Goal: Obtain resource: Obtain resource

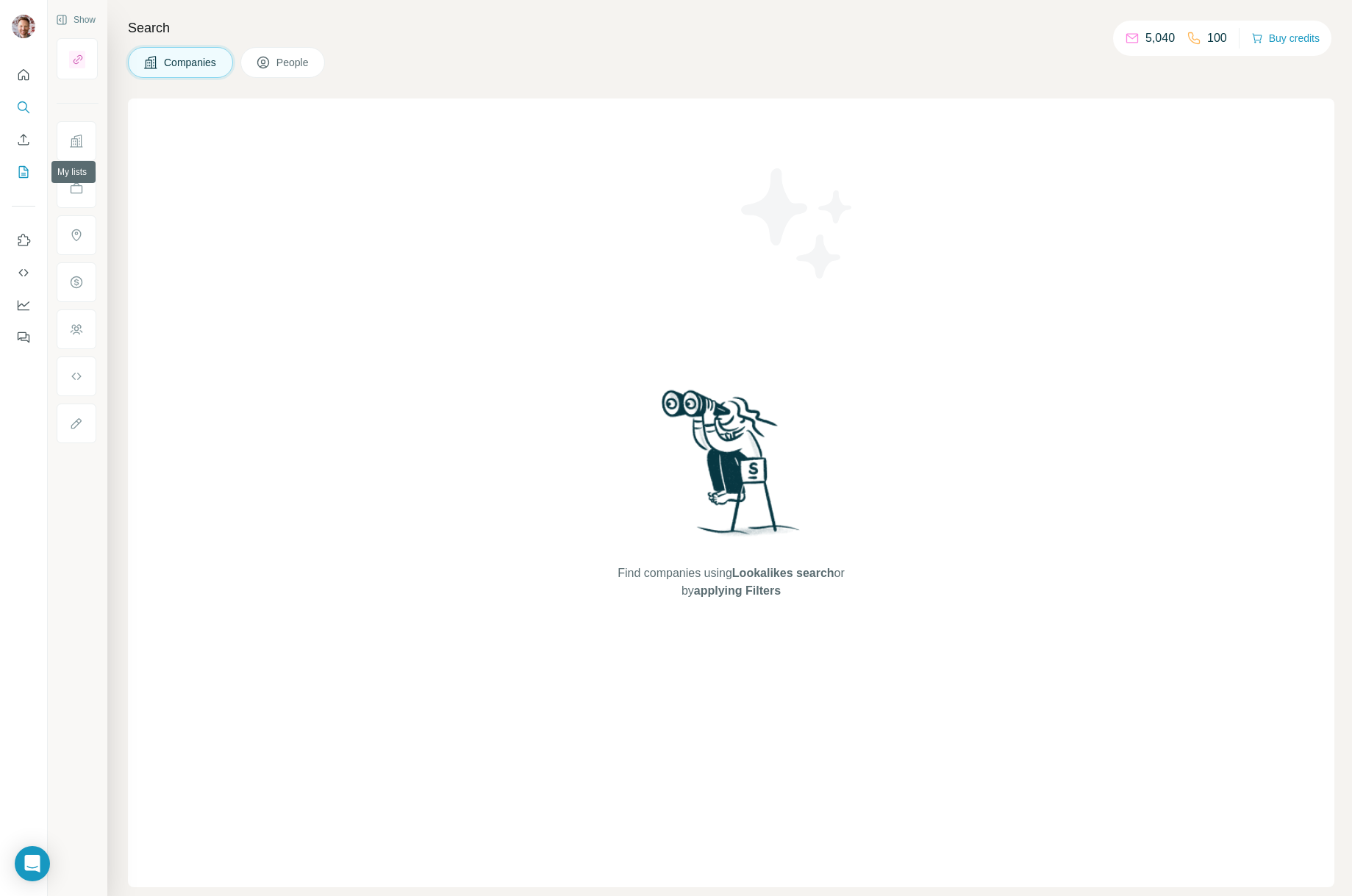
click at [24, 174] on icon "My lists" at bounding box center [23, 172] width 15 height 15
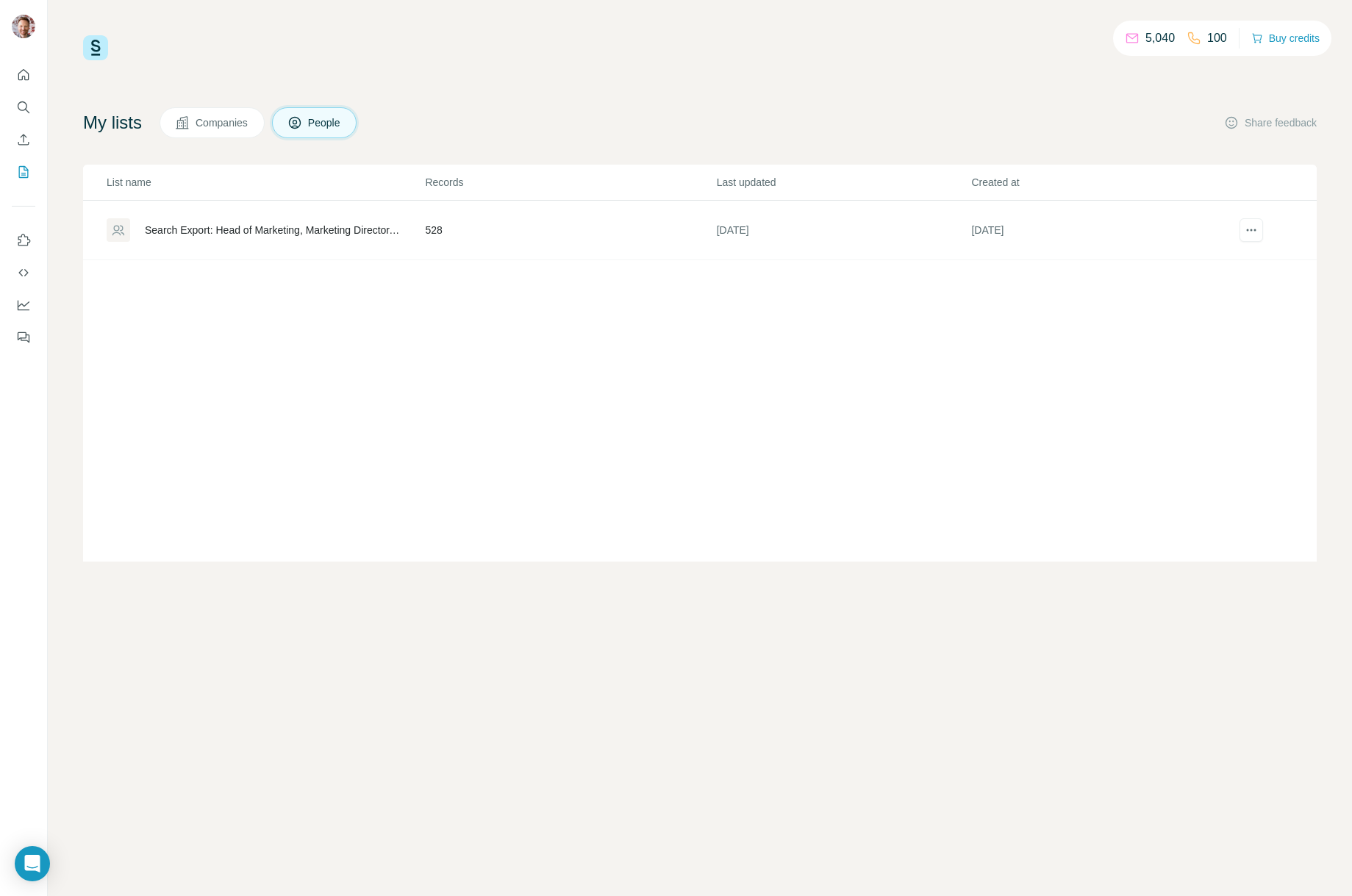
click at [232, 125] on span "Companies" at bounding box center [223, 122] width 54 height 15
click at [20, 72] on icon "Quick start" at bounding box center [23, 74] width 11 height 11
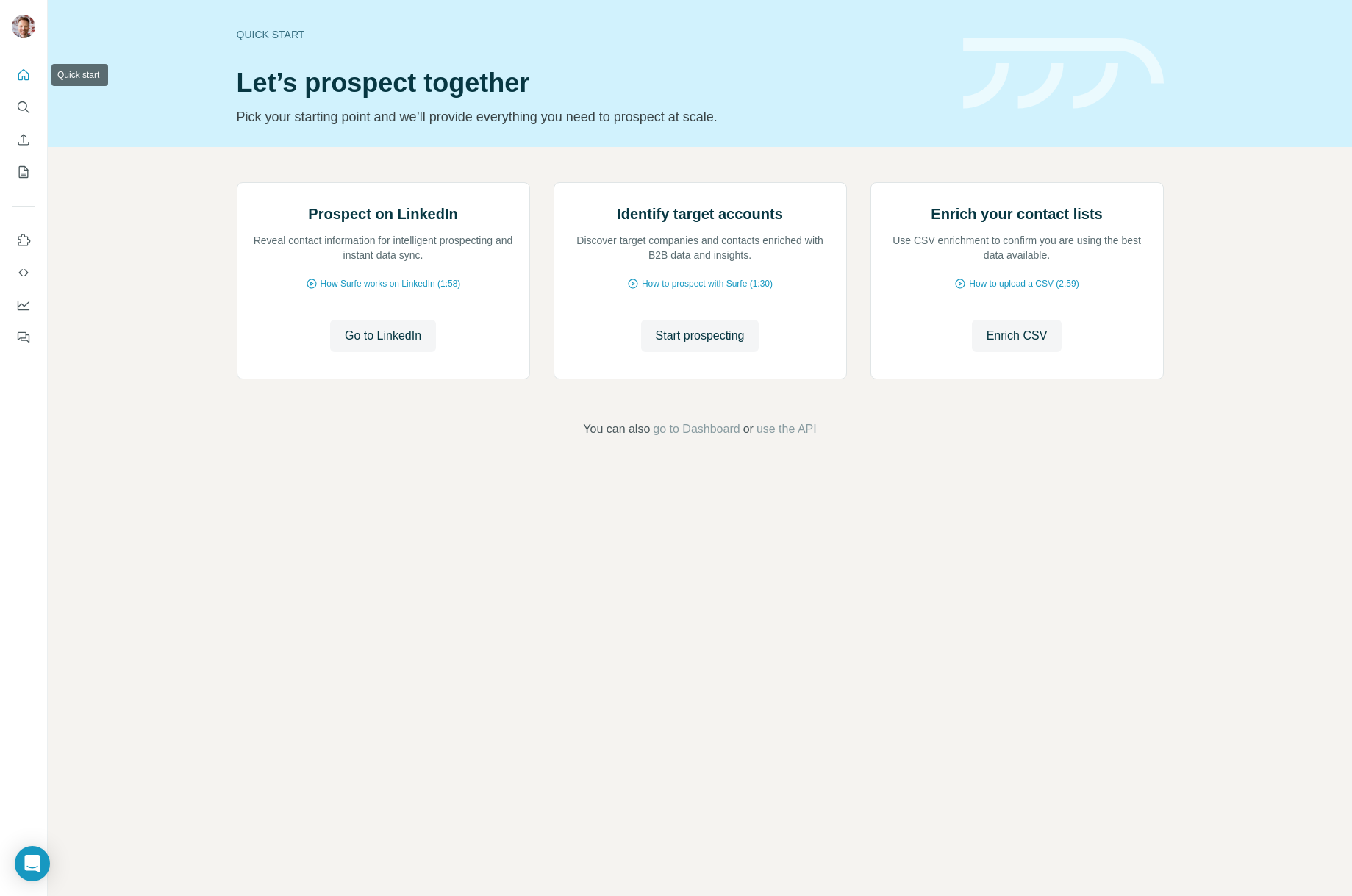
click at [21, 74] on icon "Quick start" at bounding box center [23, 75] width 15 height 15
click at [26, 102] on icon "Search" at bounding box center [23, 107] width 15 height 15
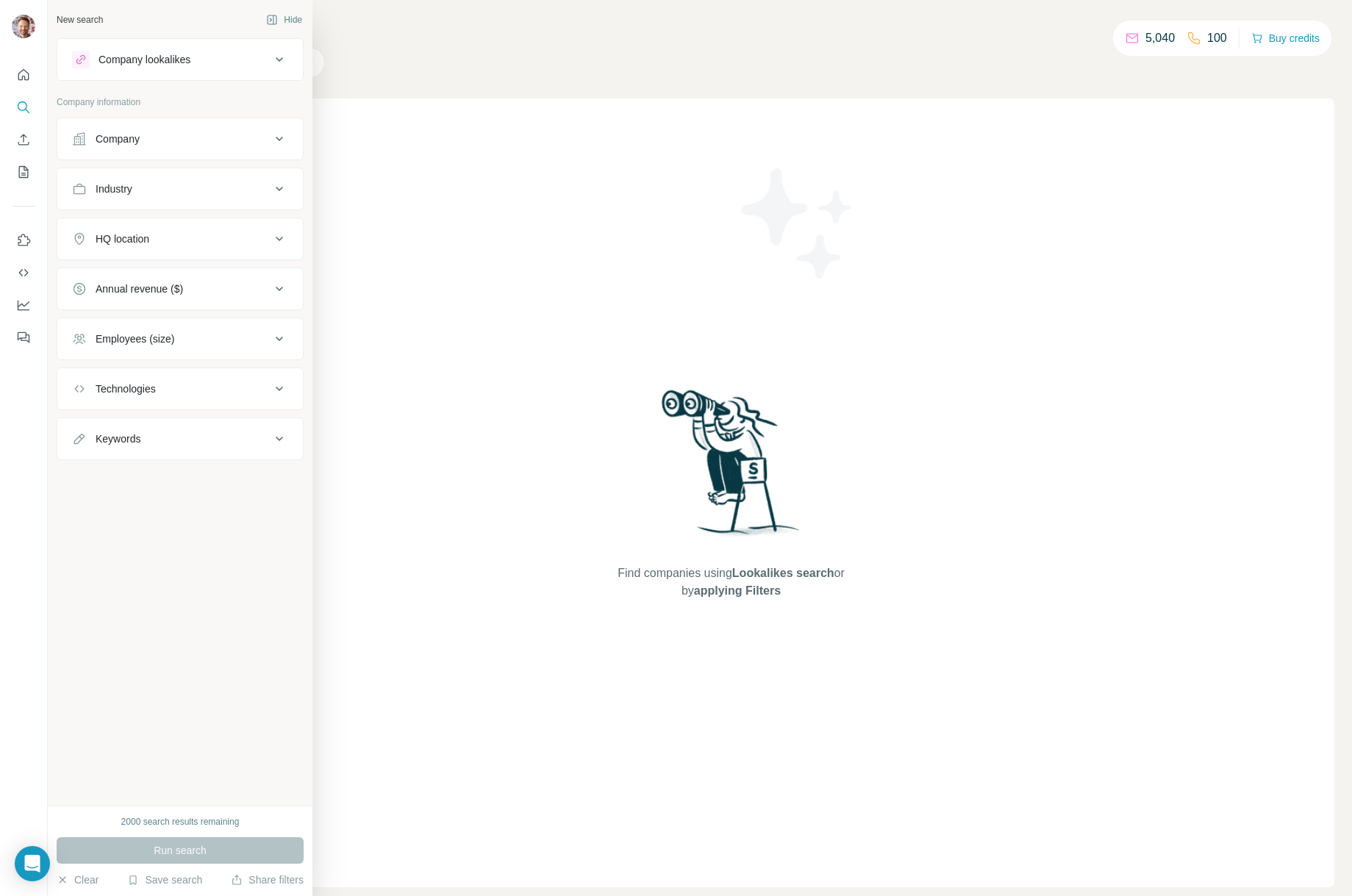
click at [279, 55] on icon at bounding box center [280, 60] width 18 height 18
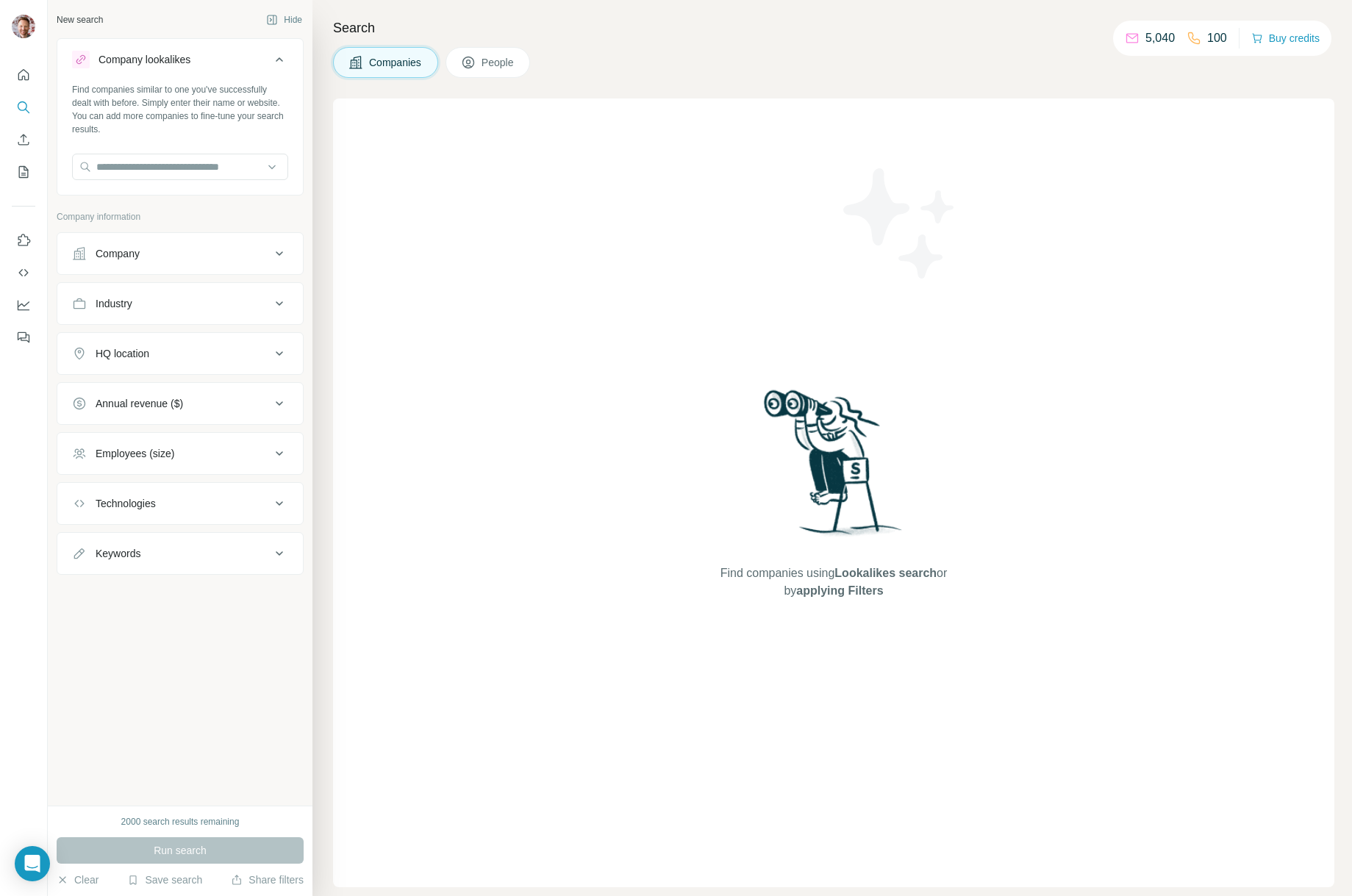
click at [279, 55] on icon at bounding box center [280, 60] width 18 height 18
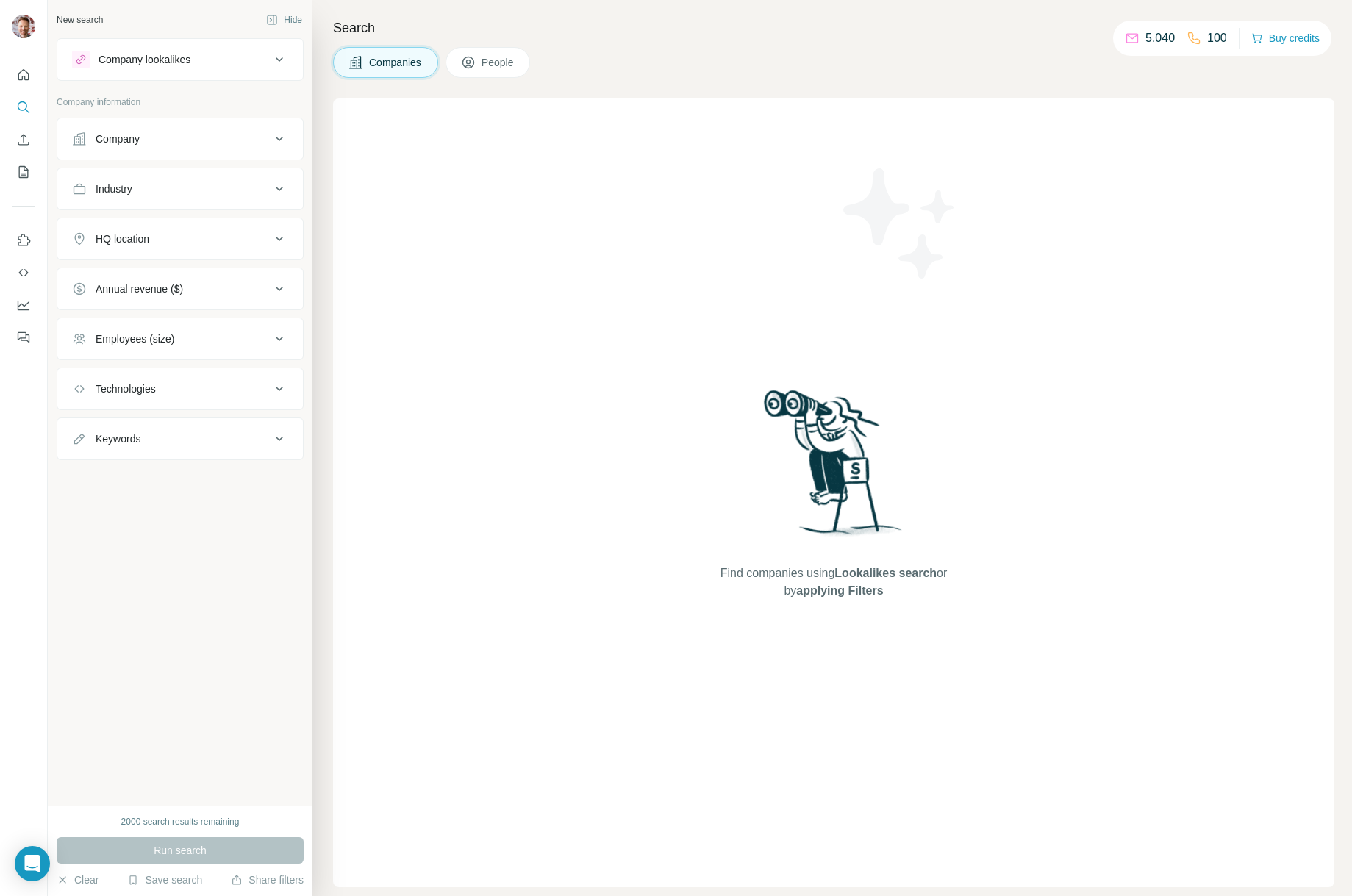
click at [285, 196] on icon at bounding box center [280, 189] width 18 height 18
click at [192, 230] on input at bounding box center [173, 226] width 182 height 16
type input "*******"
click at [151, 290] on p "Machinery Manufacturing" at bounding box center [142, 285] width 115 height 15
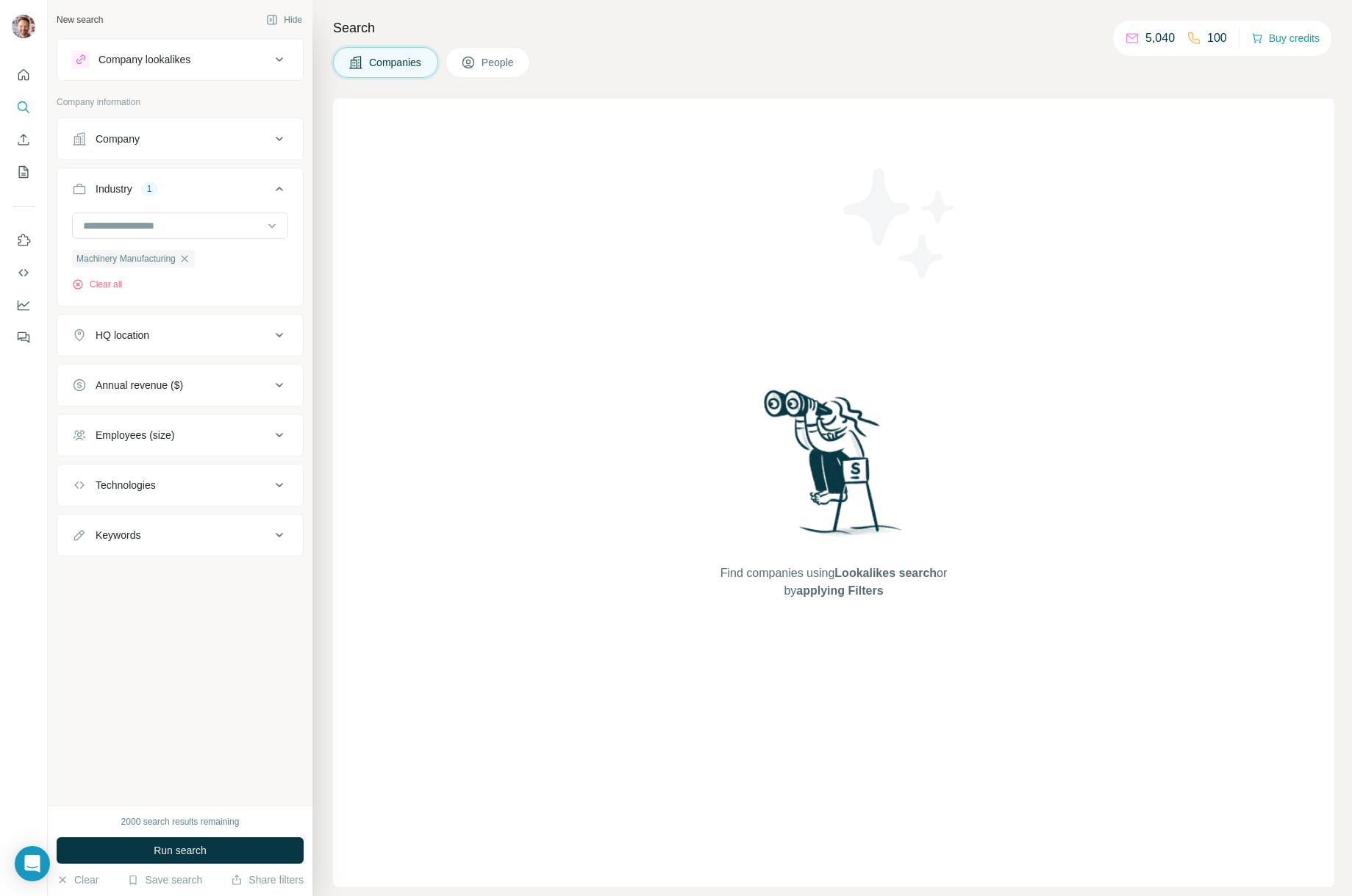
click at [168, 338] on div "HQ location" at bounding box center [171, 335] width 199 height 15
click at [135, 378] on input "text" at bounding box center [180, 372] width 216 height 26
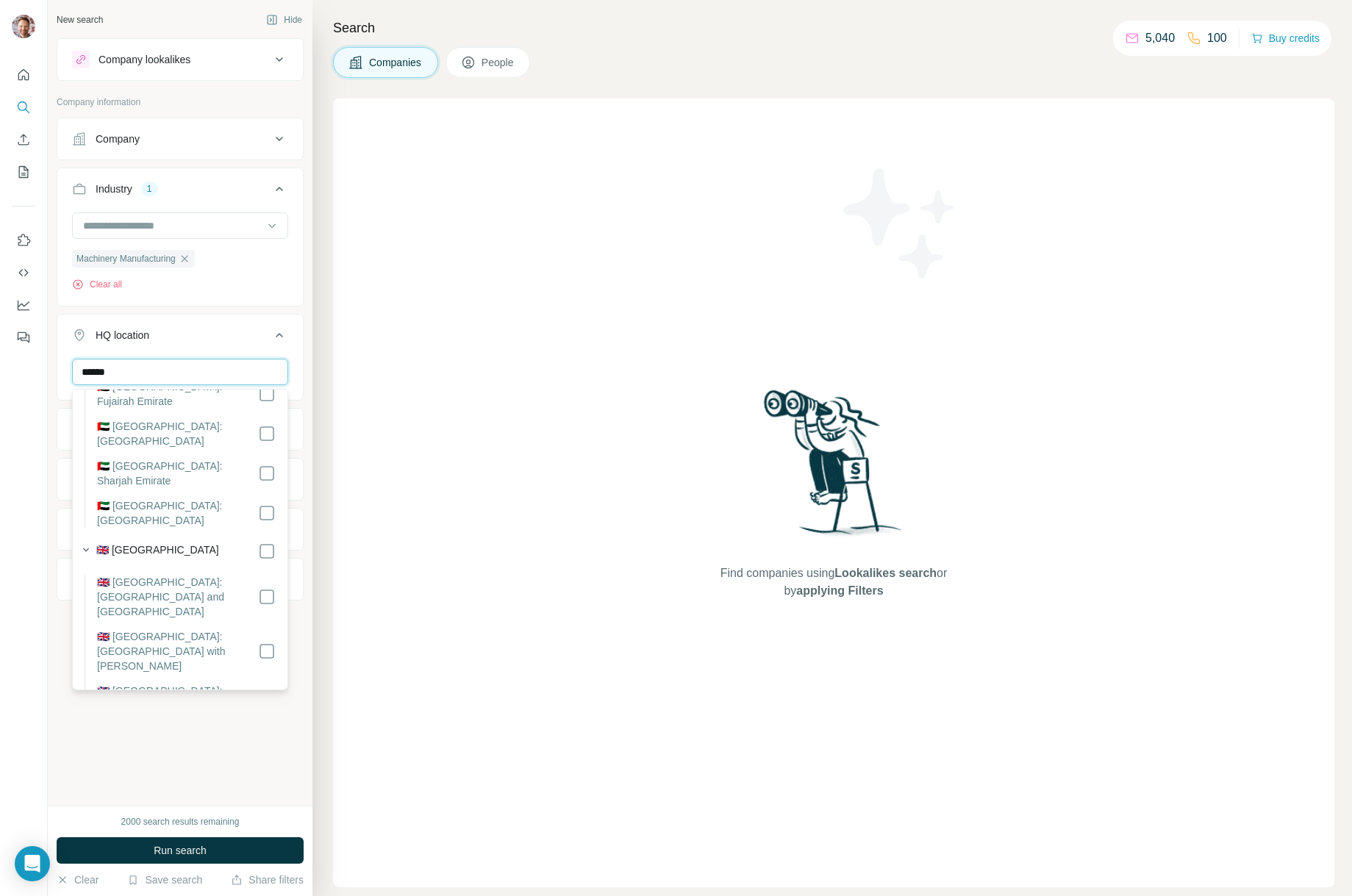
scroll to position [221, 0]
type input "******"
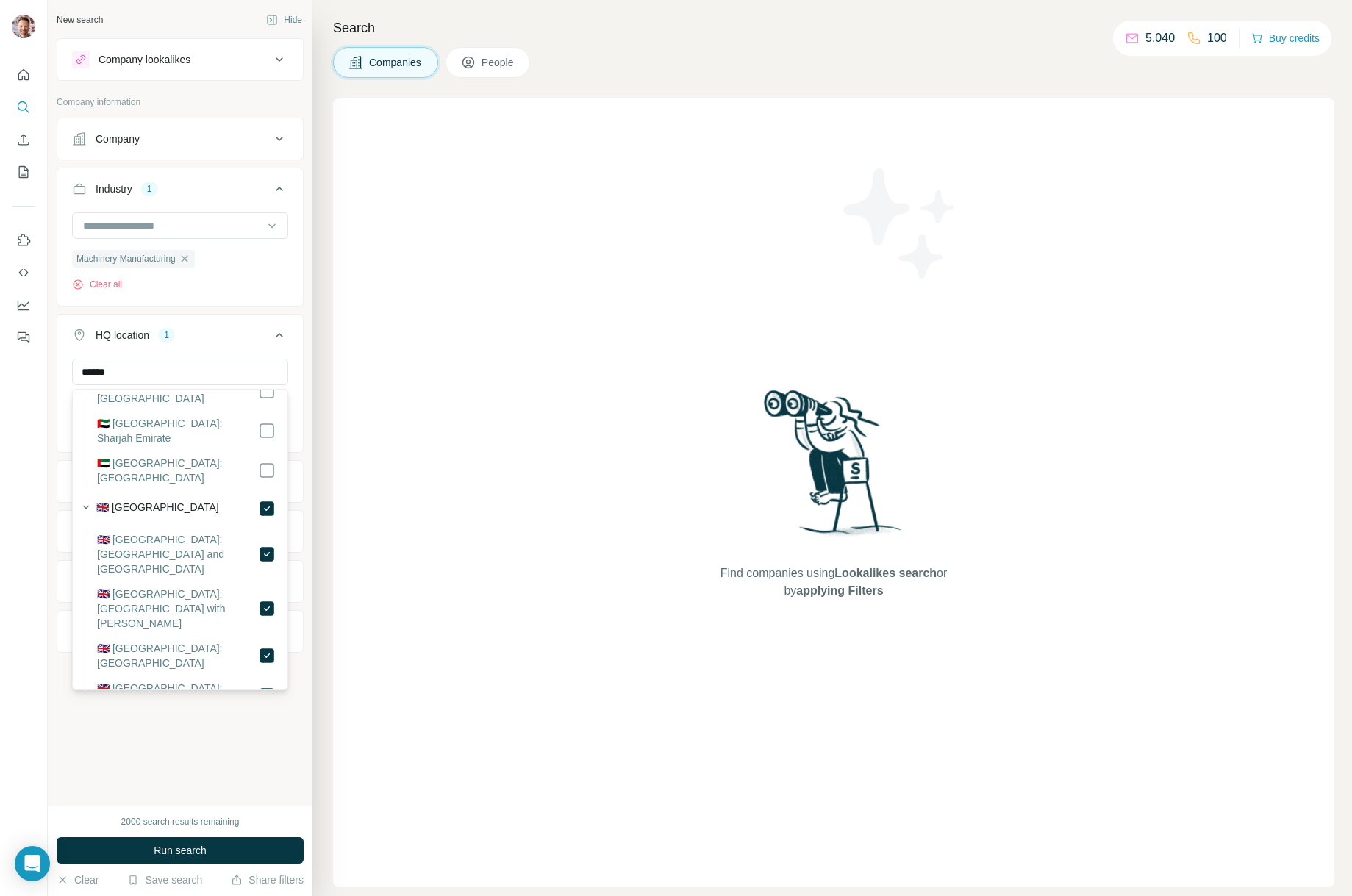
click at [311, 493] on div "New search Hide Company lookalikes Company information Company Industry 1 Machi…" at bounding box center [180, 403] width 265 height 806
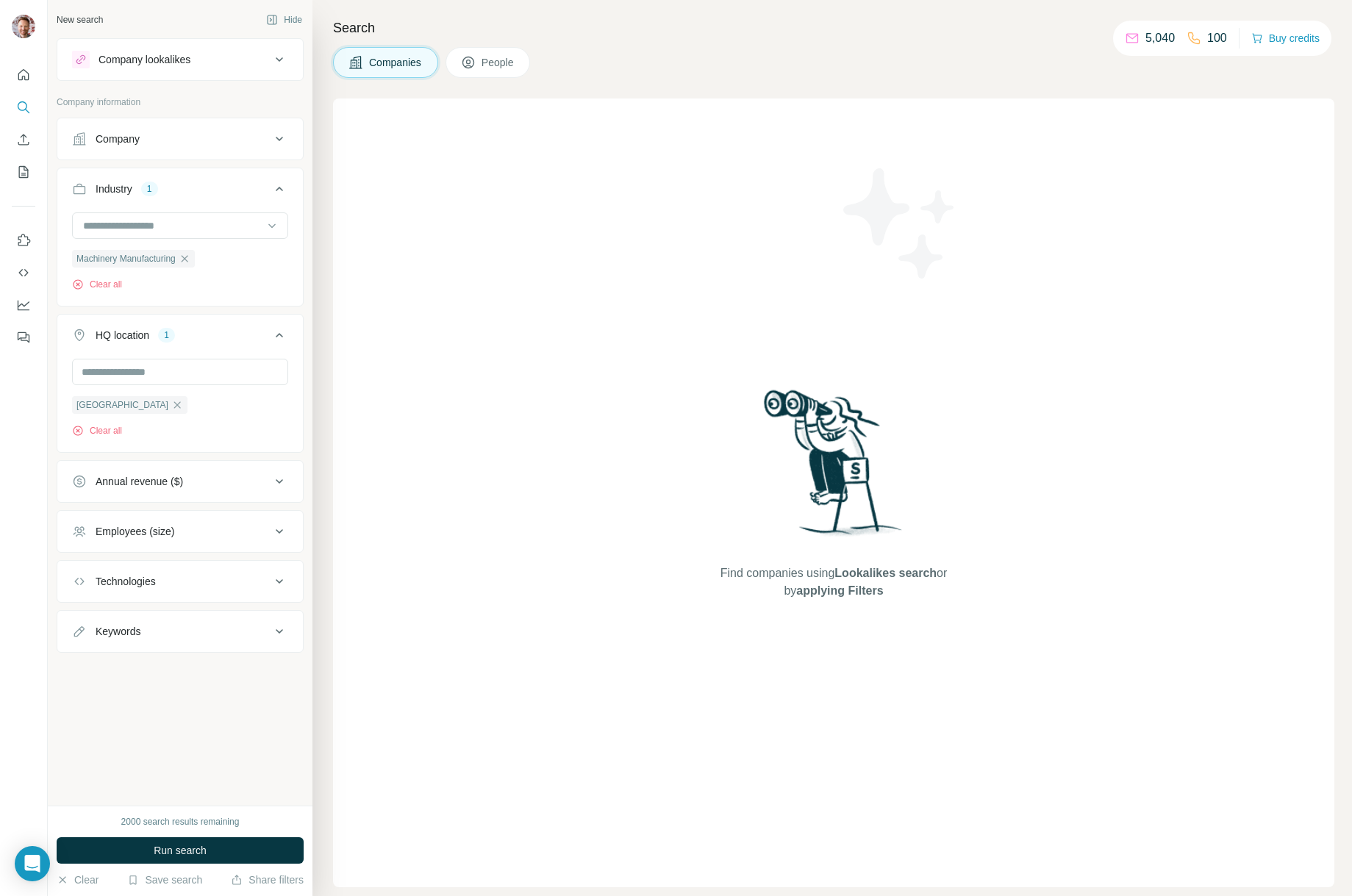
click at [212, 531] on div "Employees (size)" at bounding box center [171, 531] width 199 height 15
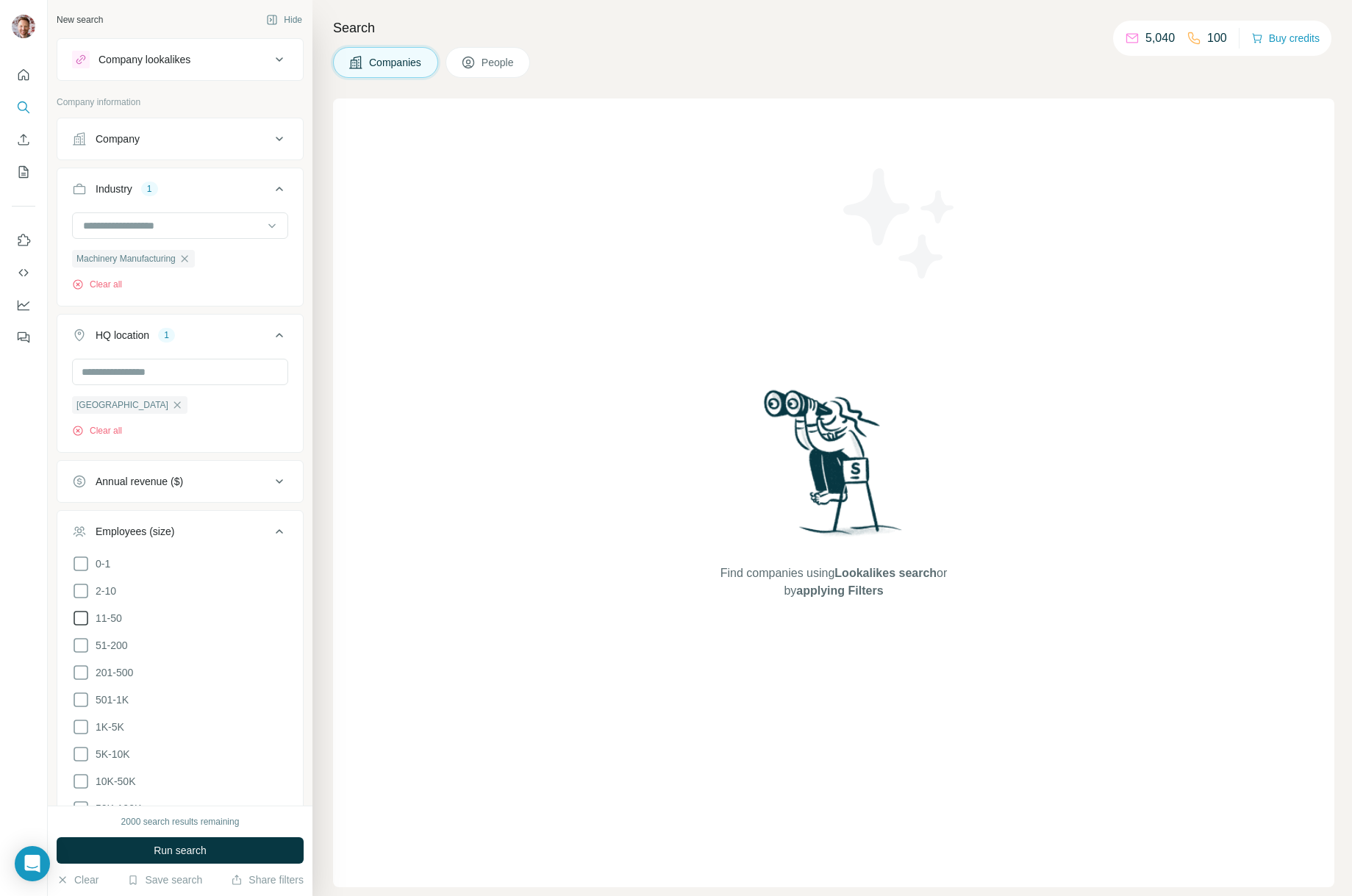
click at [85, 621] on icon at bounding box center [81, 619] width 18 height 18
click at [82, 643] on icon at bounding box center [81, 646] width 18 height 18
click at [174, 852] on span "Run search" at bounding box center [180, 850] width 53 height 15
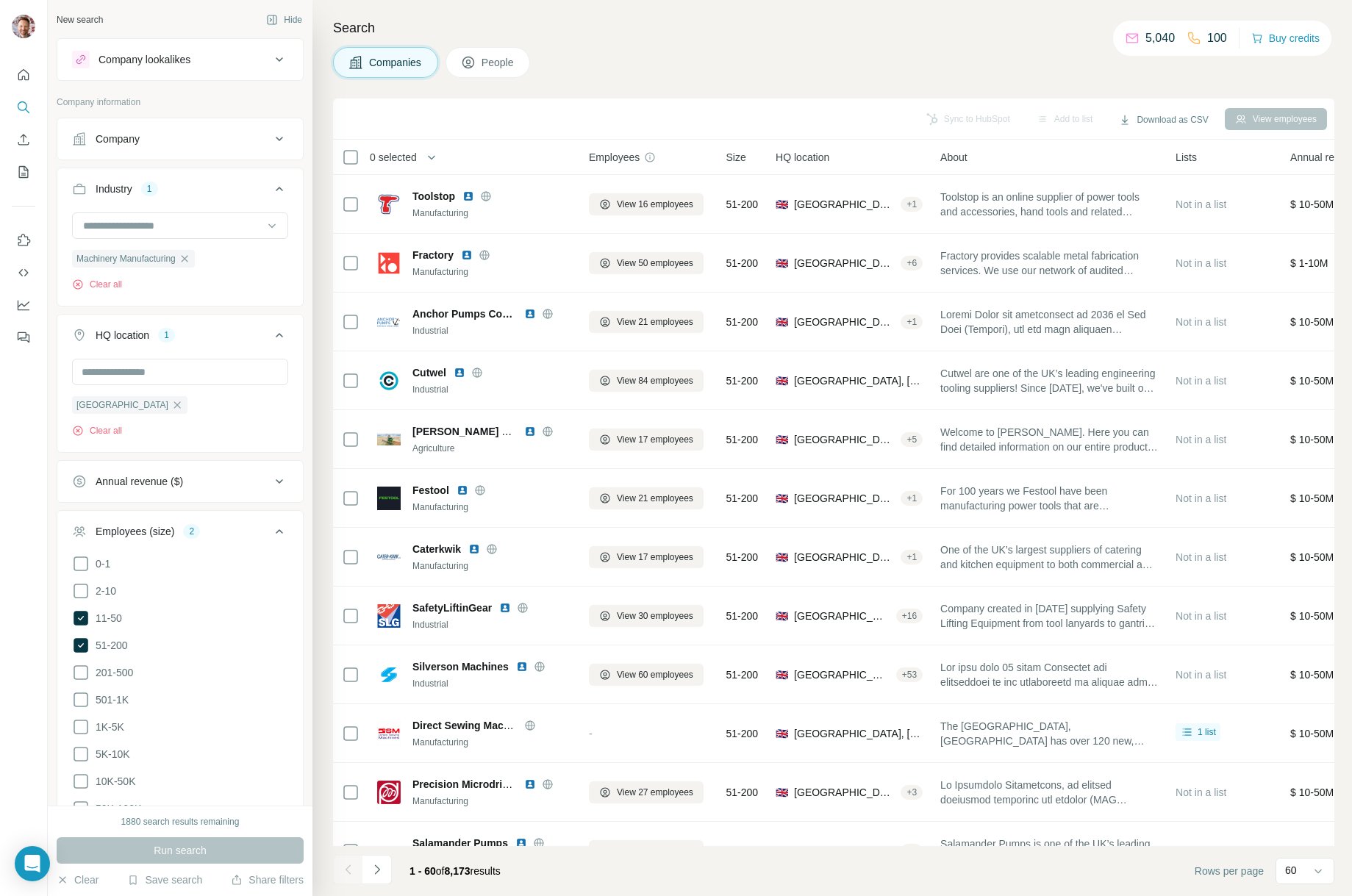
click at [299, 424] on div "United Kingdom Clear all" at bounding box center [180, 404] width 246 height 90
click at [277, 535] on icon at bounding box center [280, 532] width 18 height 18
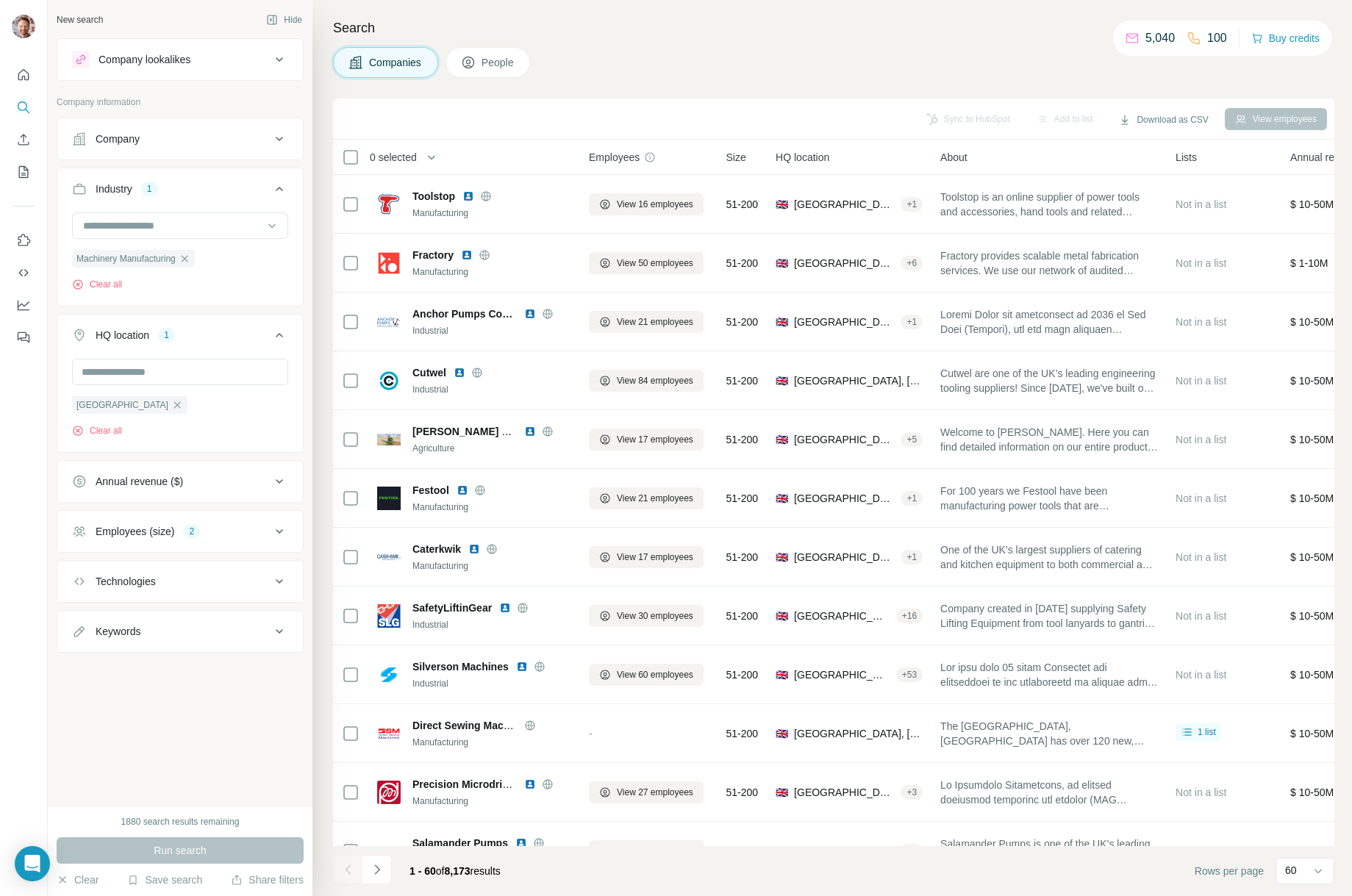
click at [180, 588] on div "Technologies" at bounding box center [171, 581] width 199 height 15
click at [163, 617] on input "text" at bounding box center [180, 618] width 216 height 26
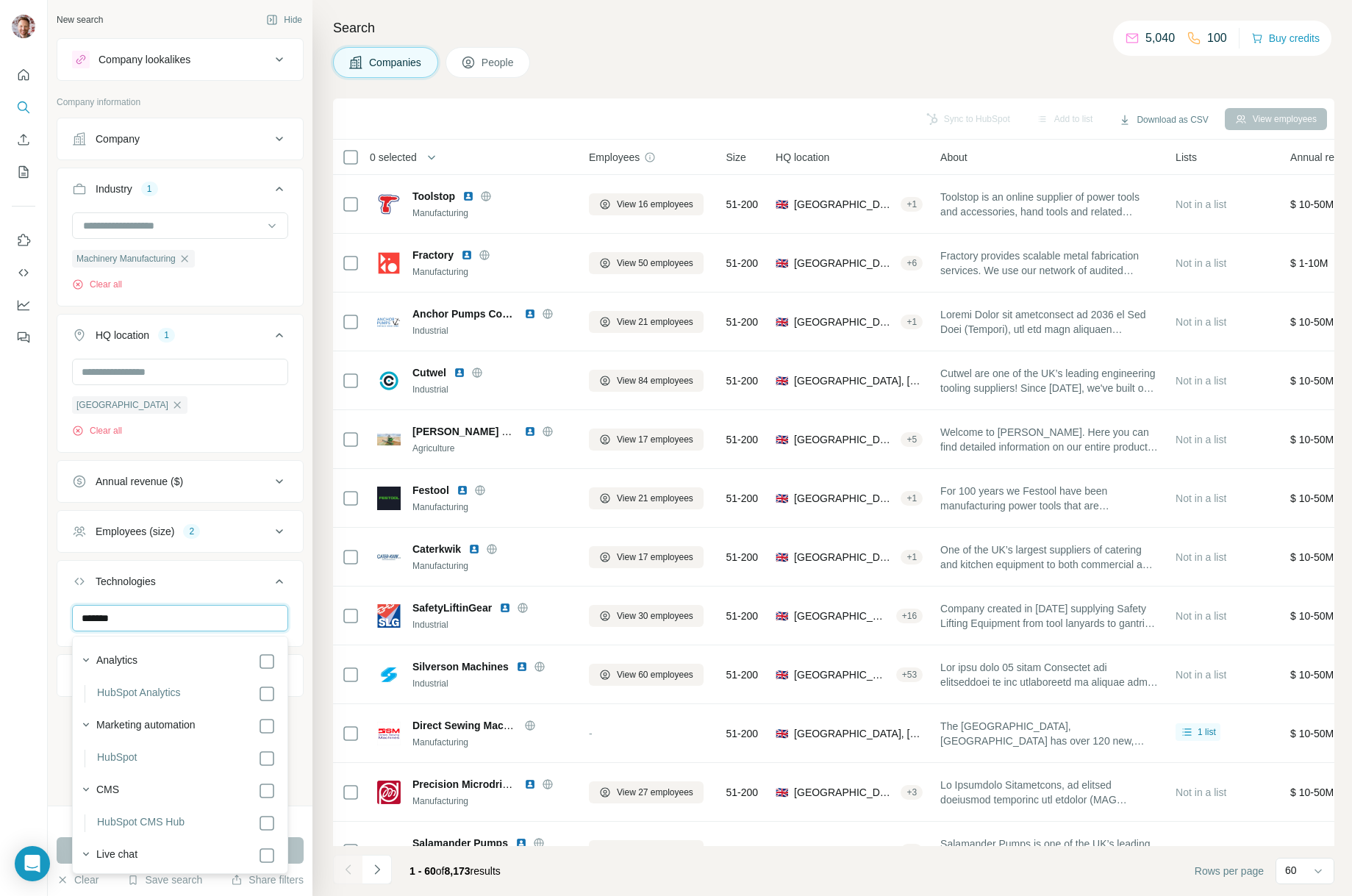
type input "*******"
click at [309, 657] on div "New search Hide Company lookalikes Company information Company Industry 1 Machi…" at bounding box center [180, 403] width 265 height 806
click at [310, 683] on div "New search Hide Company lookalikes Company information Company Industry 1 Machi…" at bounding box center [180, 403] width 265 height 806
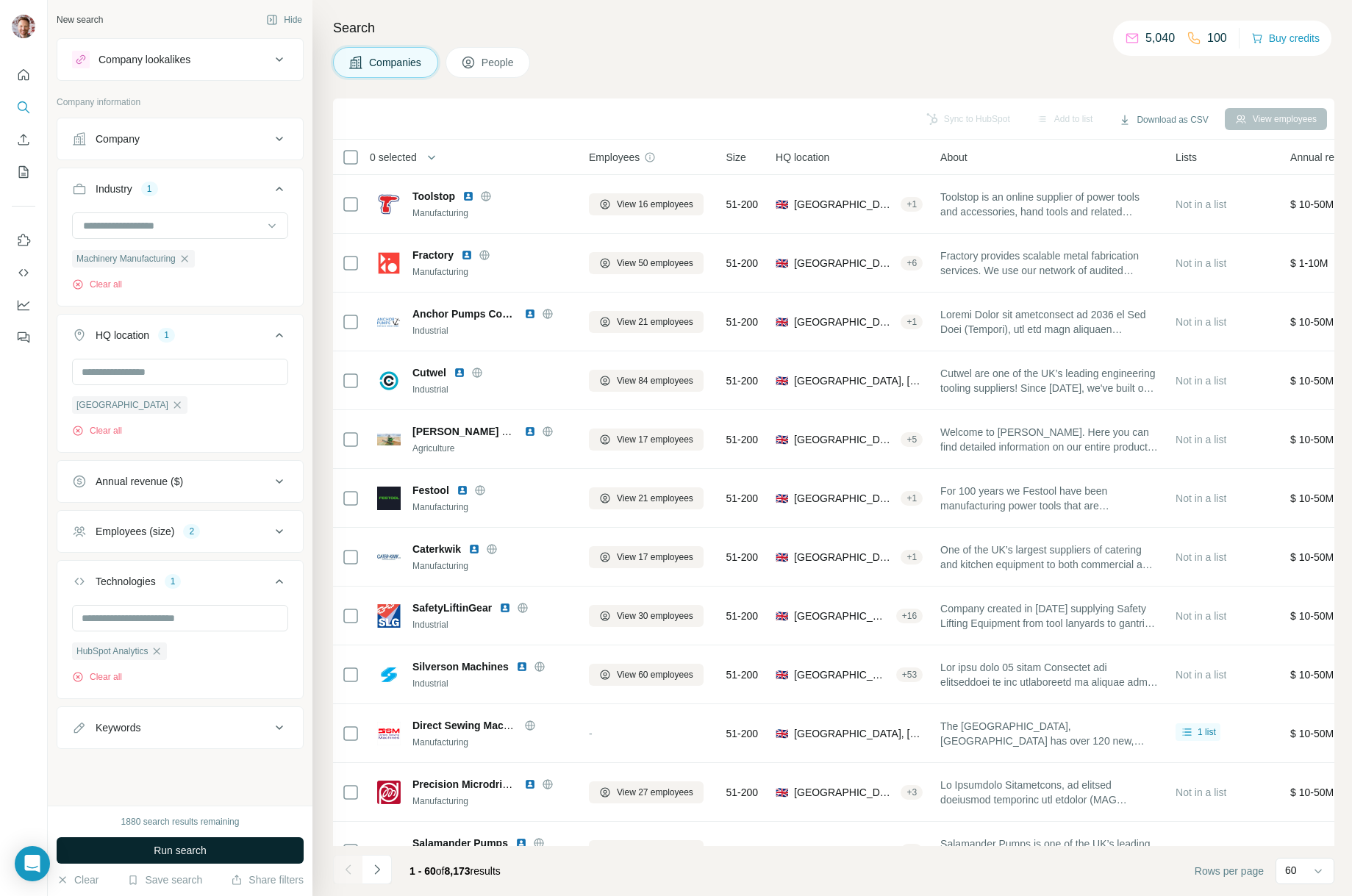
click at [175, 851] on span "Run search" at bounding box center [180, 850] width 53 height 15
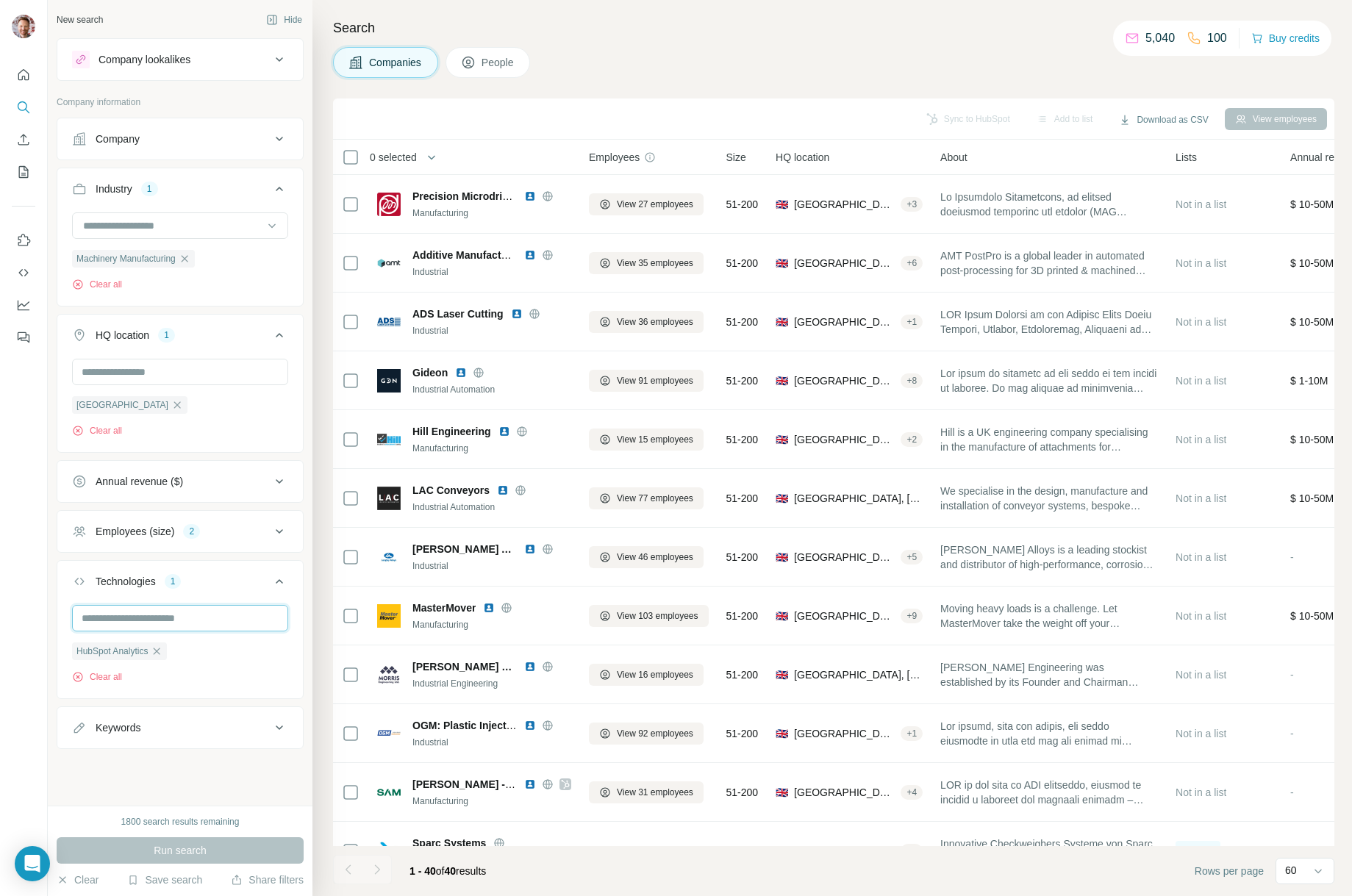
click at [127, 622] on input "text" at bounding box center [180, 618] width 216 height 26
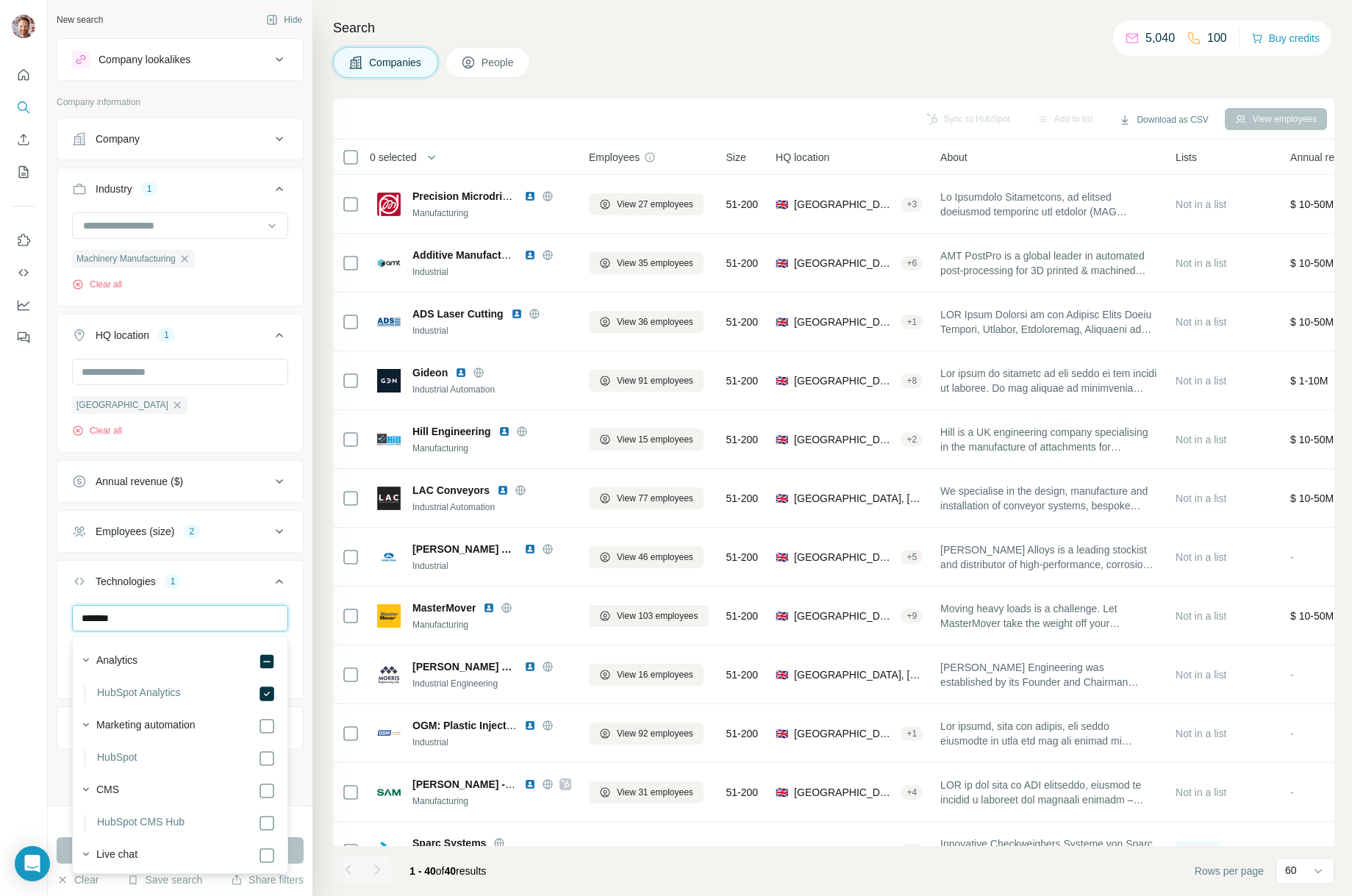
type input "*******"
click at [299, 738] on div "******* HubSpot Analytics HubSpot HubSpot CMS Hub HubSpot Chat HubSpot Cookie P…" at bounding box center [180, 676] width 246 height 142
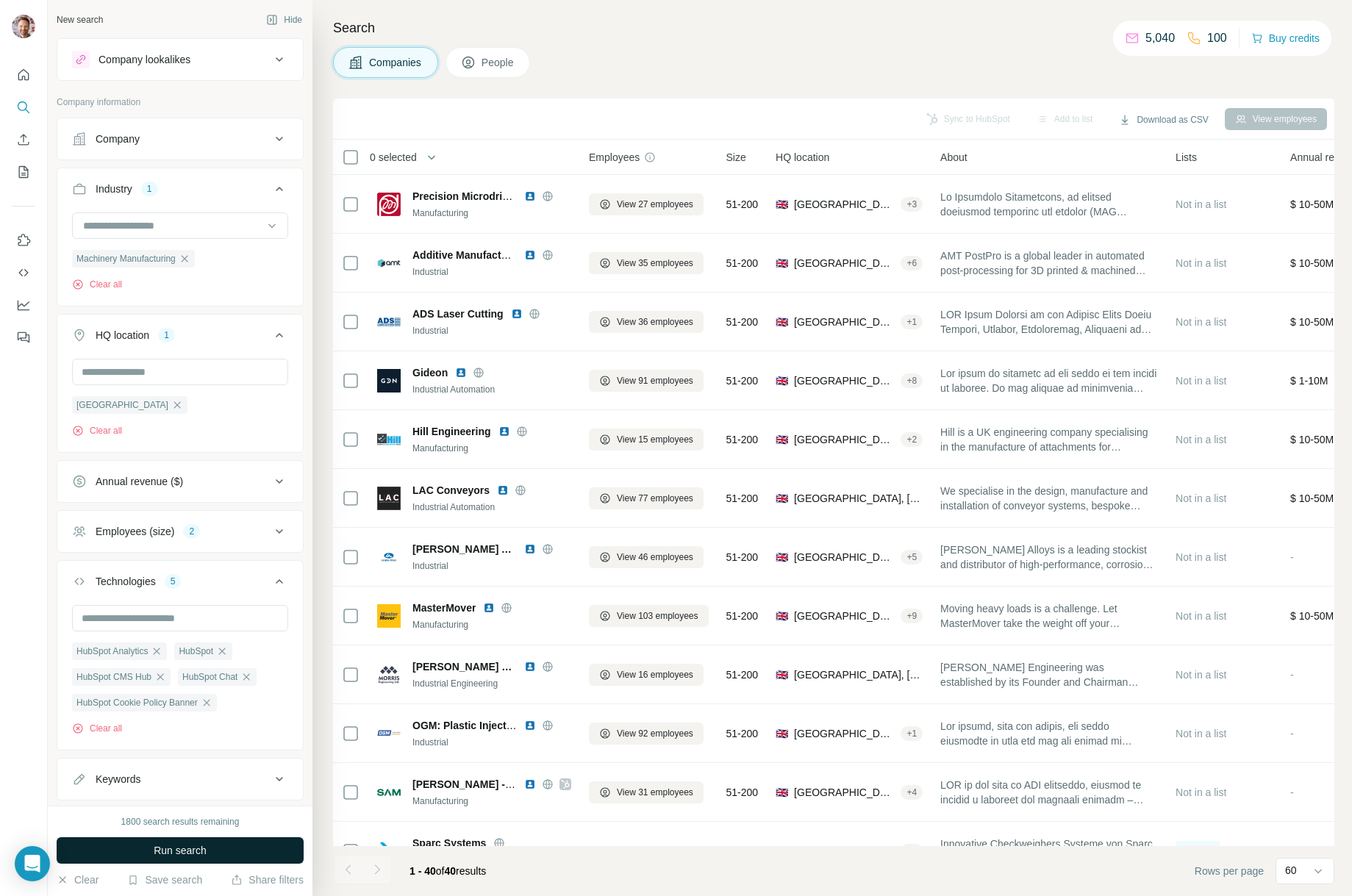
click at [185, 850] on span "Run search" at bounding box center [180, 850] width 53 height 15
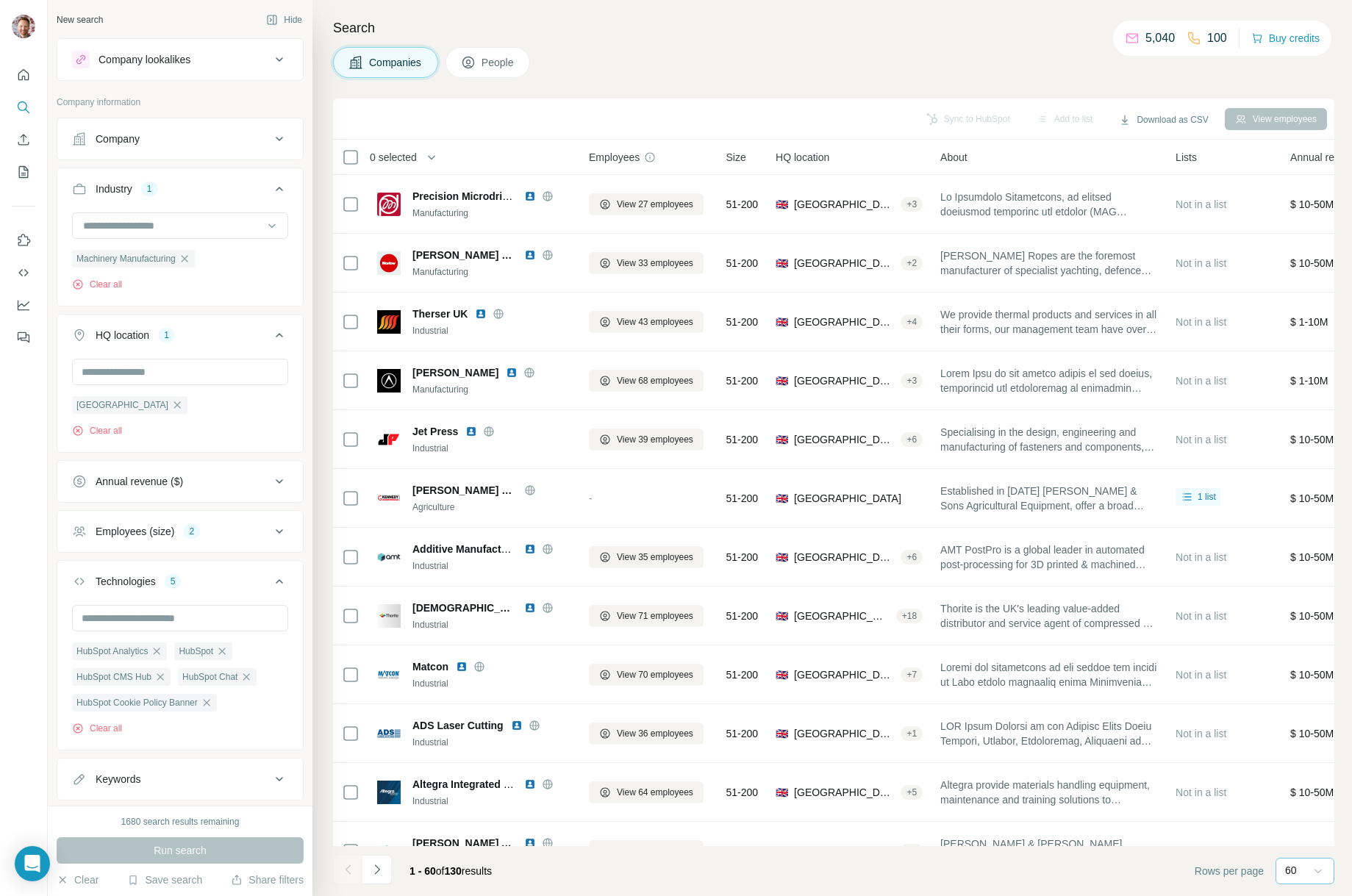
click at [1316, 873] on icon at bounding box center [1318, 871] width 15 height 15
click at [1171, 857] on footer "1 - 60 of 130 results Rows per page 60" at bounding box center [834, 871] width 1002 height 50
click at [1143, 120] on button "Download as CSV" at bounding box center [1164, 120] width 110 height 22
click at [360, 155] on div "0 selected" at bounding box center [388, 157] width 57 height 15
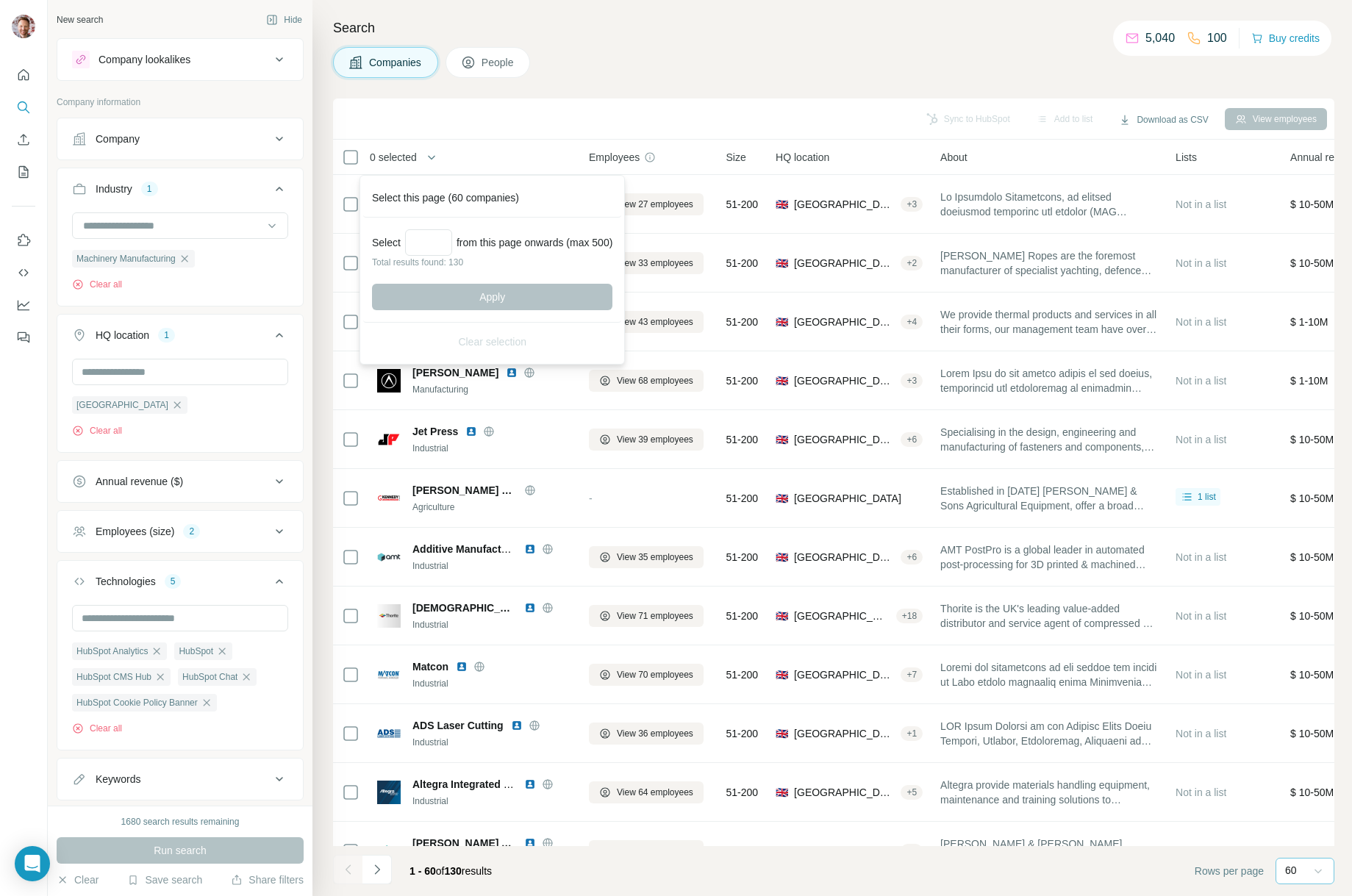
click at [424, 245] on div "Marlow Ropes Manufacturing" at bounding box center [474, 263] width 194 height 40
click at [423, 241] on td "Marlow Ropes Manufacturing" at bounding box center [474, 263] width 212 height 59
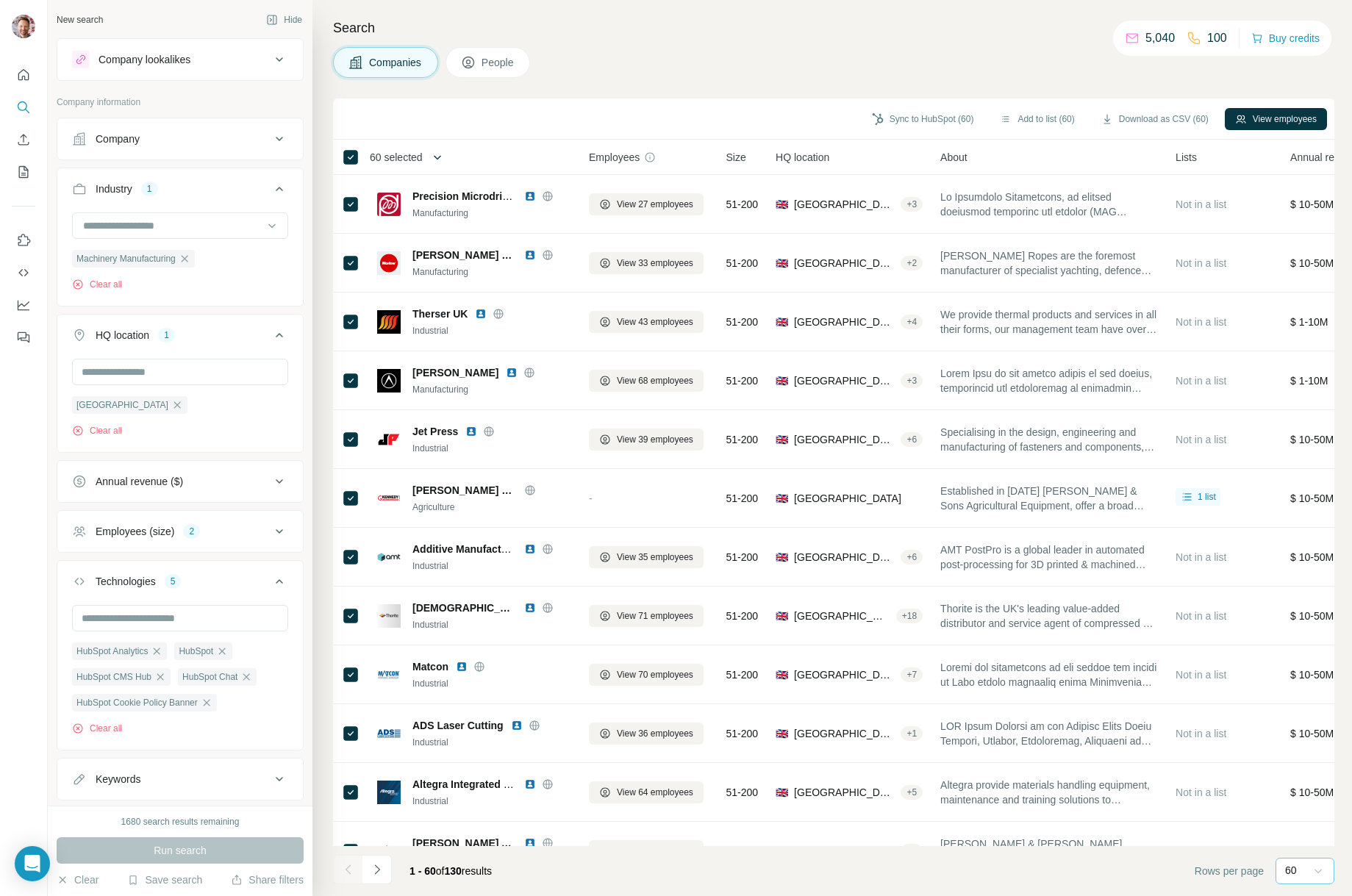
click at [443, 154] on icon "button" at bounding box center [437, 157] width 15 height 15
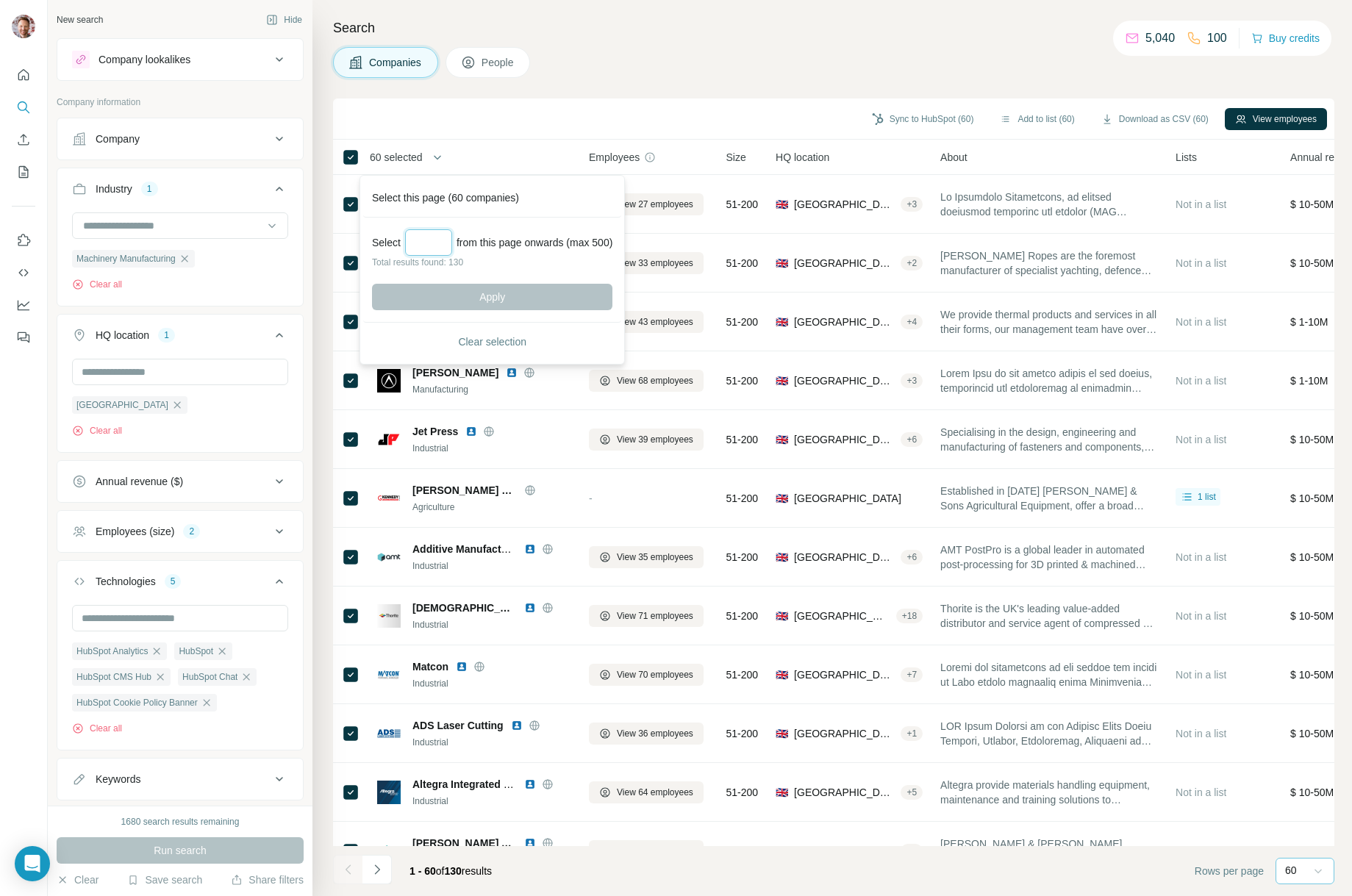
click at [427, 245] on input "Select a number (up to 500)" at bounding box center [428, 242] width 47 height 26
type input "***"
click at [498, 297] on span "Apply" at bounding box center [492, 297] width 26 height 15
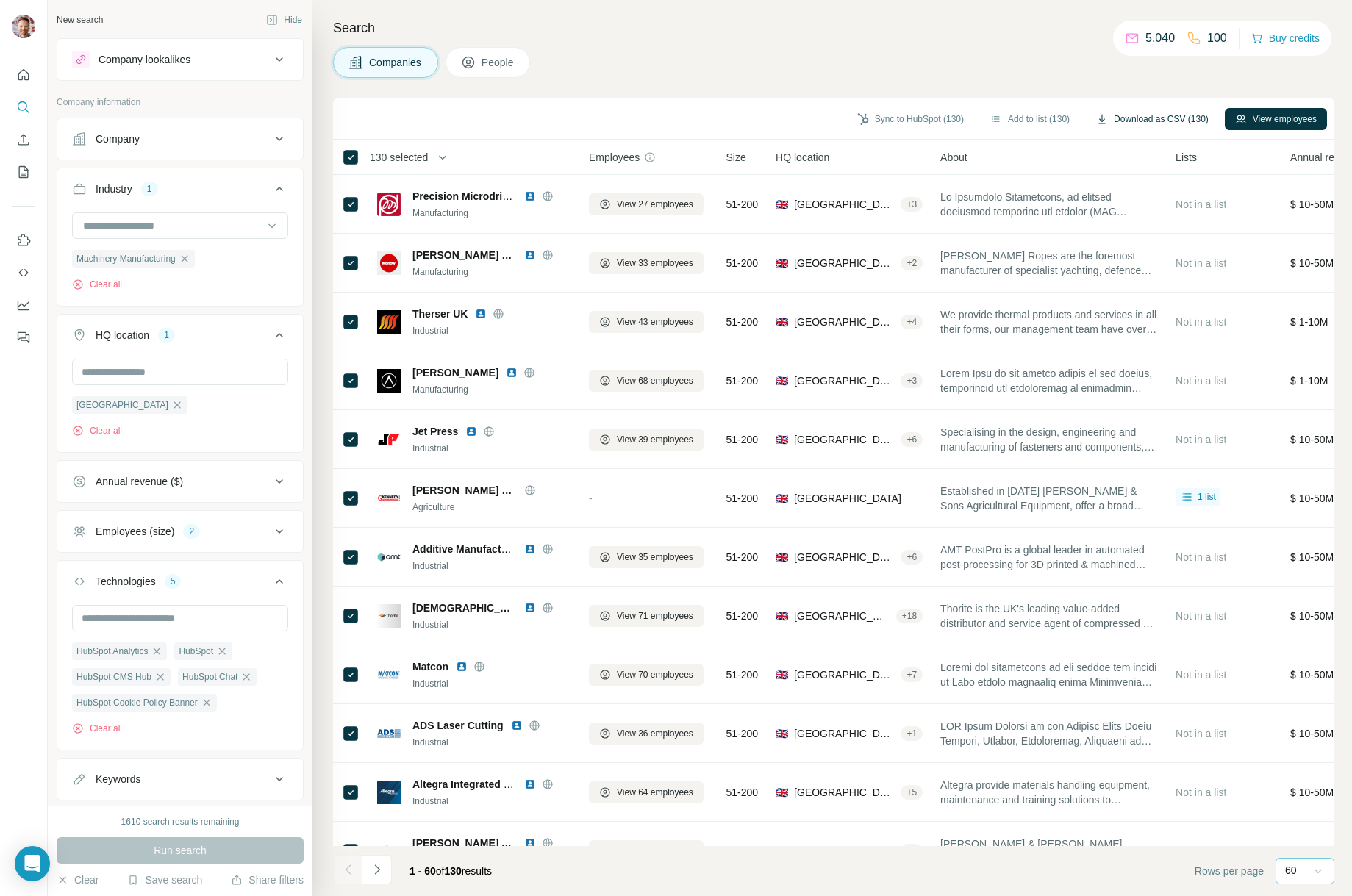
click at [1135, 118] on button "Download as CSV (130)" at bounding box center [1152, 119] width 133 height 22
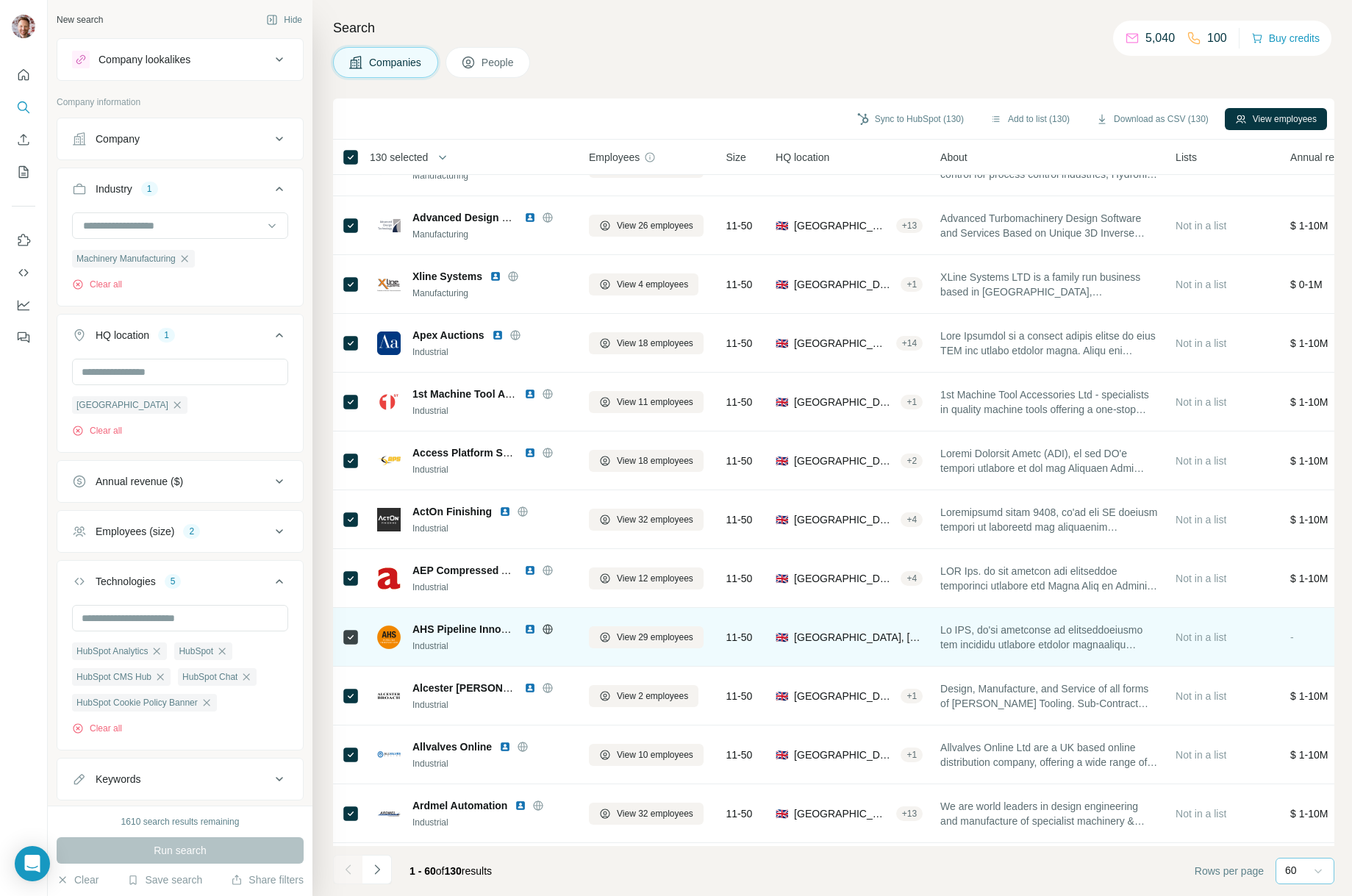
scroll to position [2799, 0]
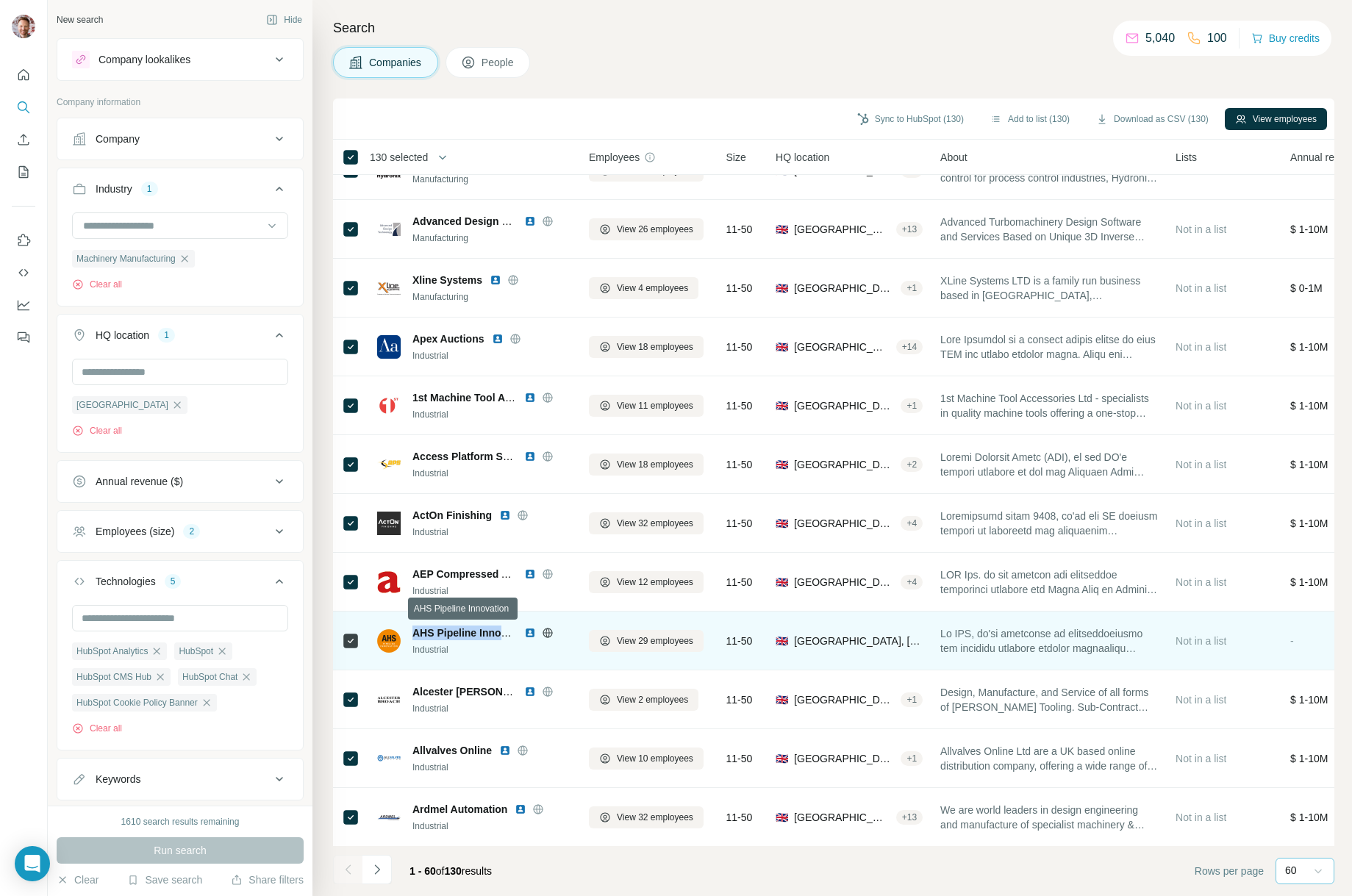
drag, startPoint x: 412, startPoint y: 631, endPoint x: 500, endPoint y: 632, distance: 88.2
click at [500, 632] on span "AHS Pipeline Innovation" at bounding box center [472, 633] width 119 height 12
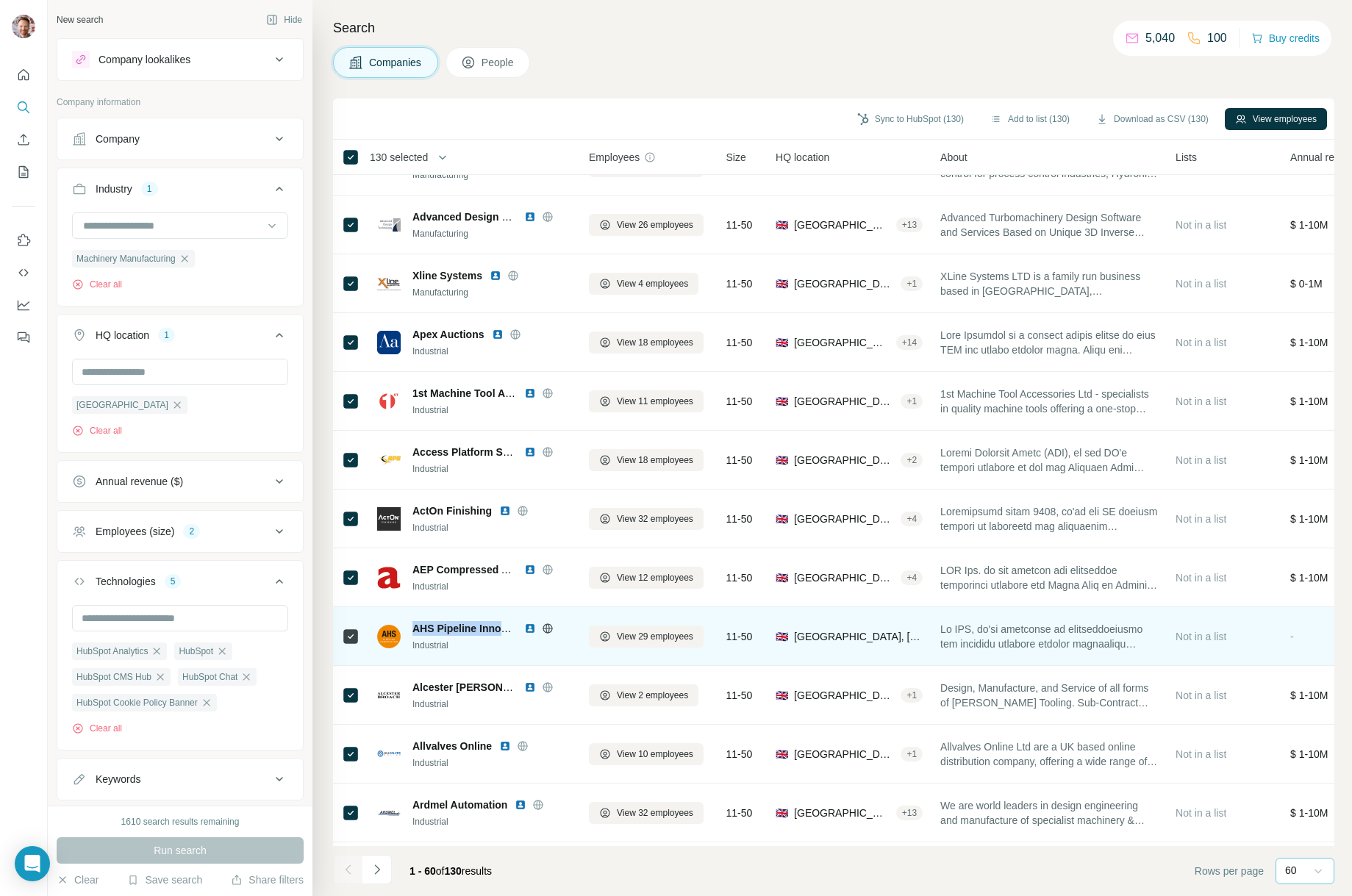
scroll to position [2863, 0]
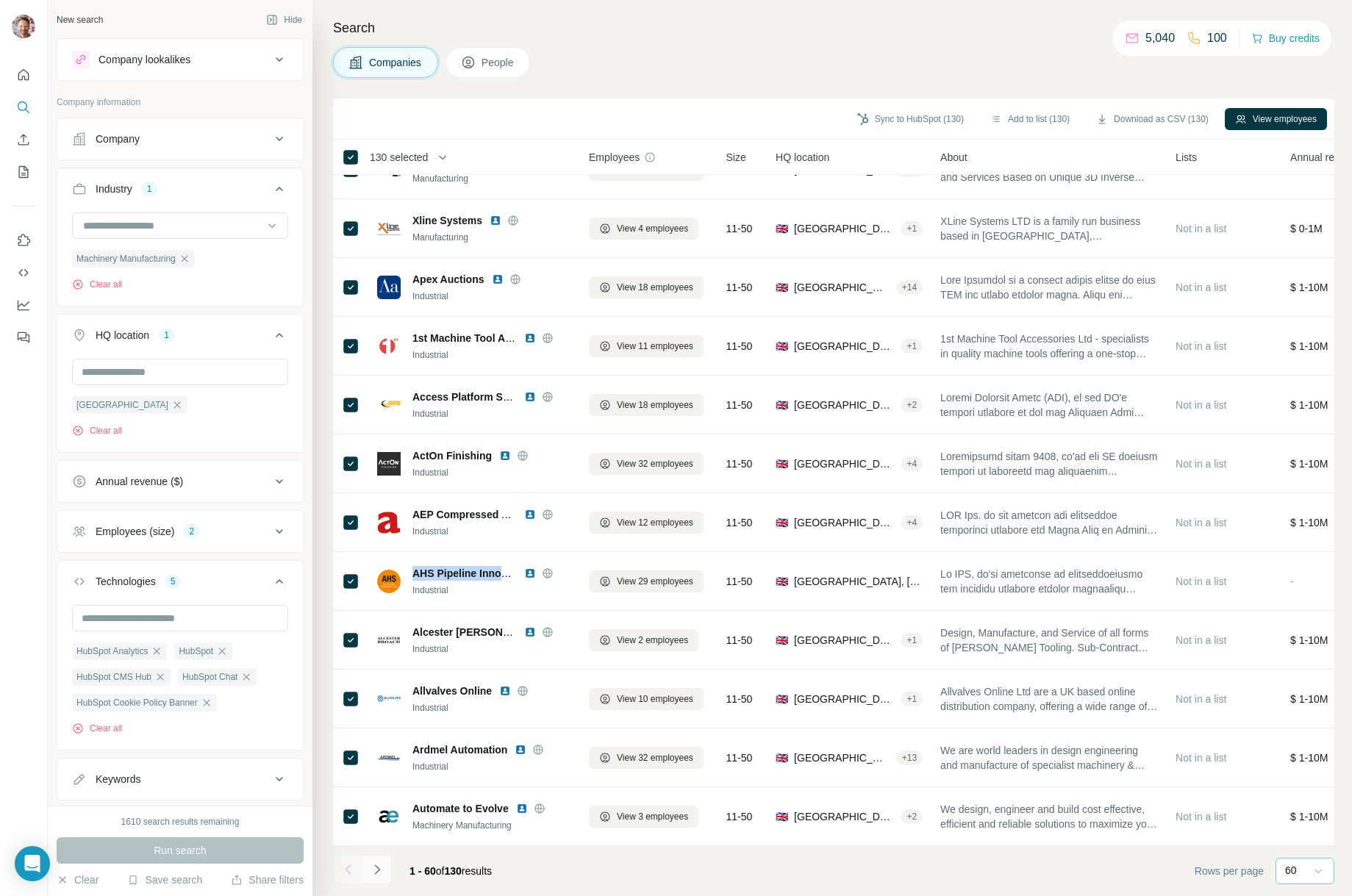
click at [379, 871] on icon "Navigate to next page" at bounding box center [377, 870] width 15 height 15
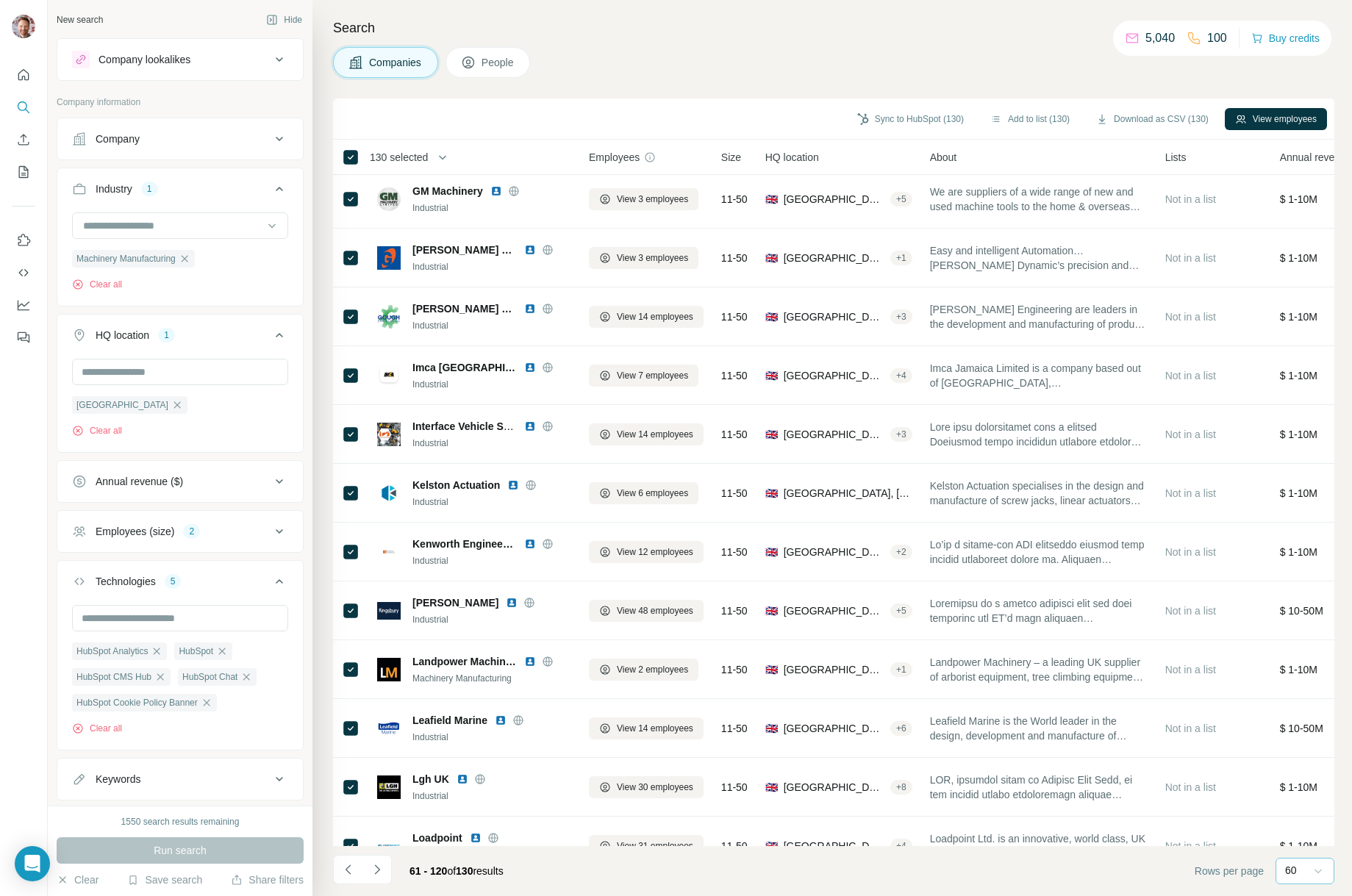
scroll to position [1195, 0]
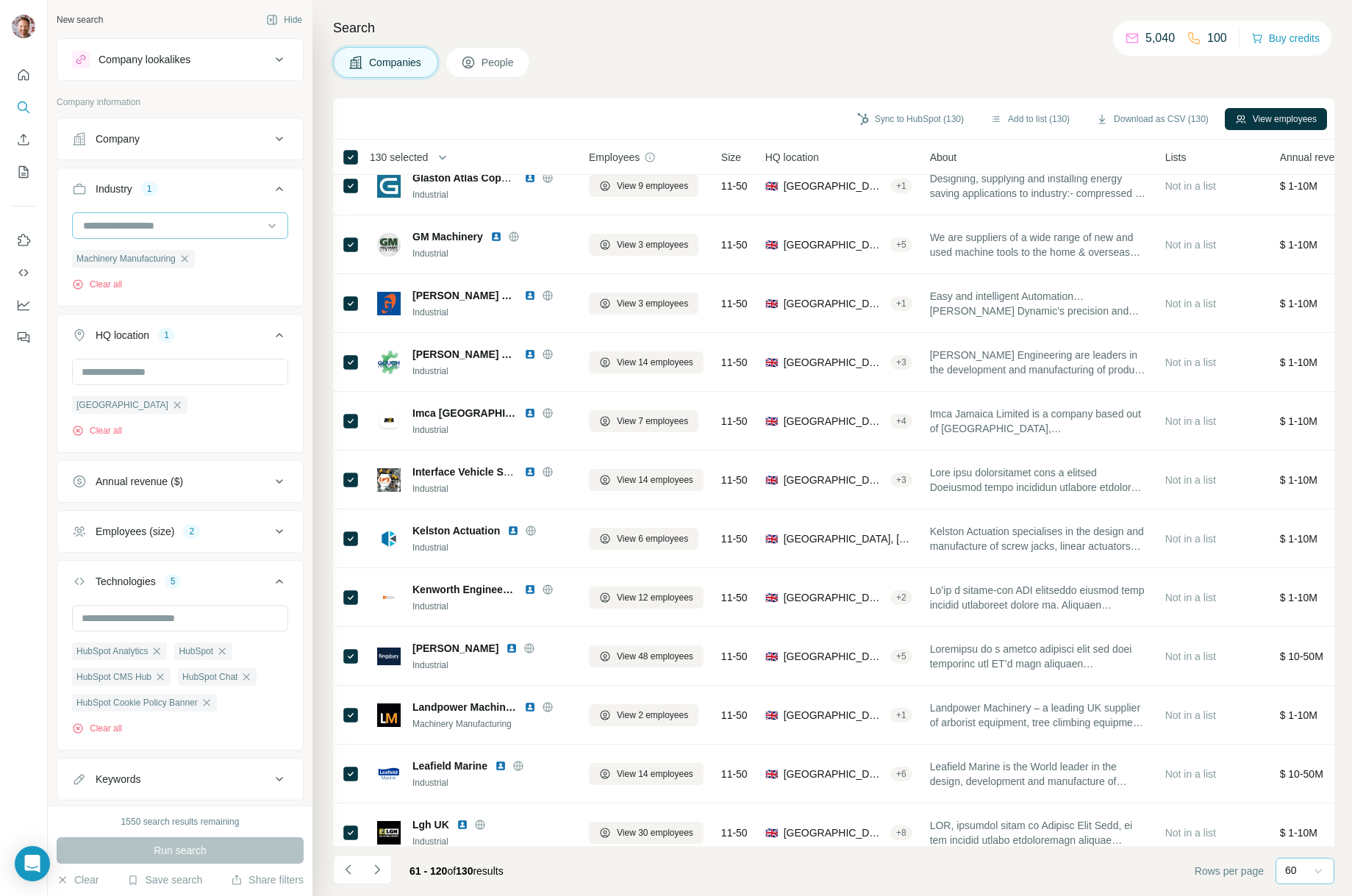
click at [144, 227] on input at bounding box center [173, 226] width 182 height 16
type input "*****"
click at [194, 257] on p "Industrial Manufacturing" at bounding box center [140, 258] width 110 height 15
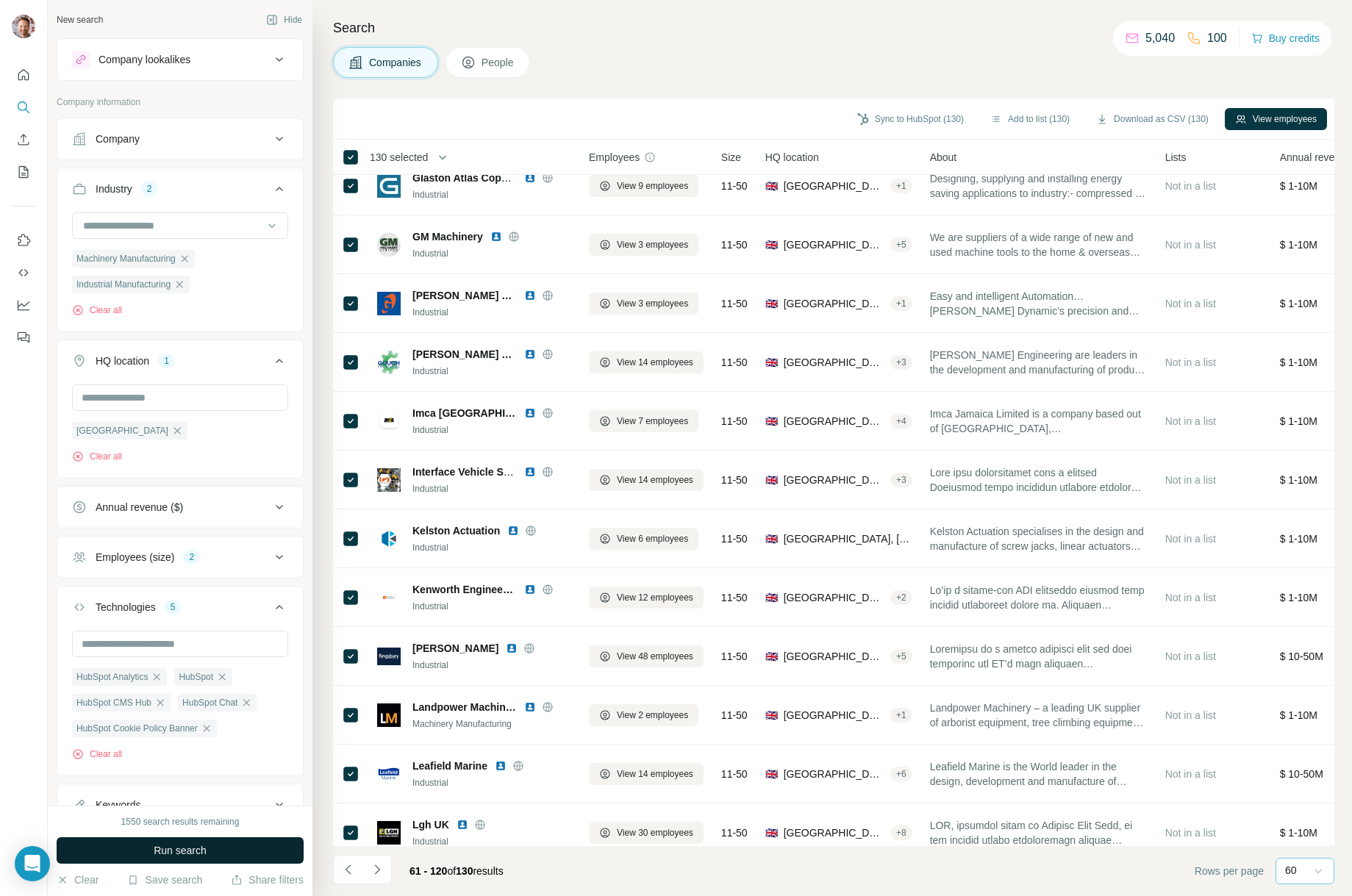
click at [188, 850] on span "Run search" at bounding box center [180, 850] width 53 height 15
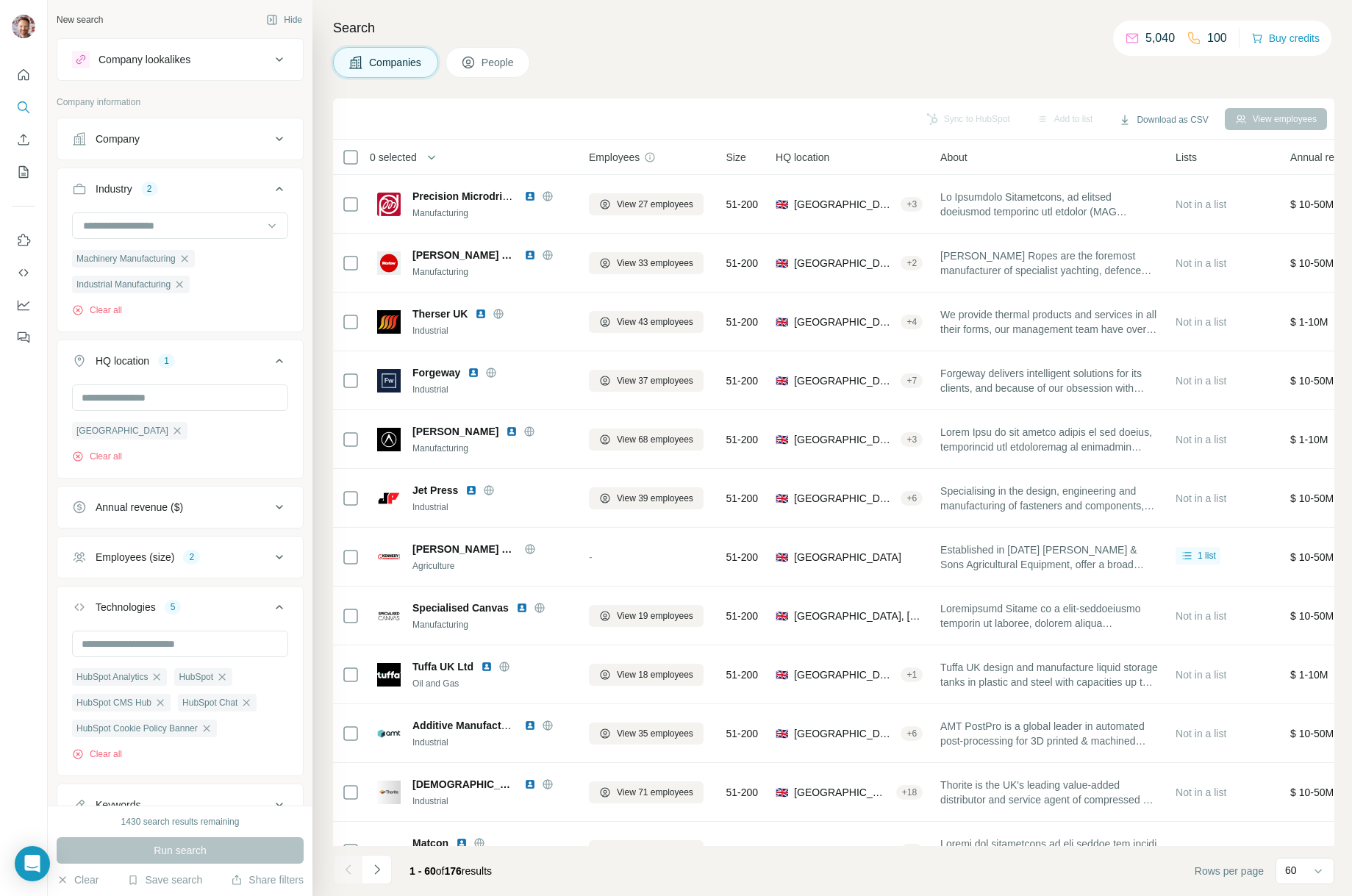
scroll to position [99, 0]
click at [152, 229] on input at bounding box center [173, 226] width 182 height 16
type input "*****"
click at [141, 288] on p "Manufacturing" at bounding box center [117, 285] width 65 height 15
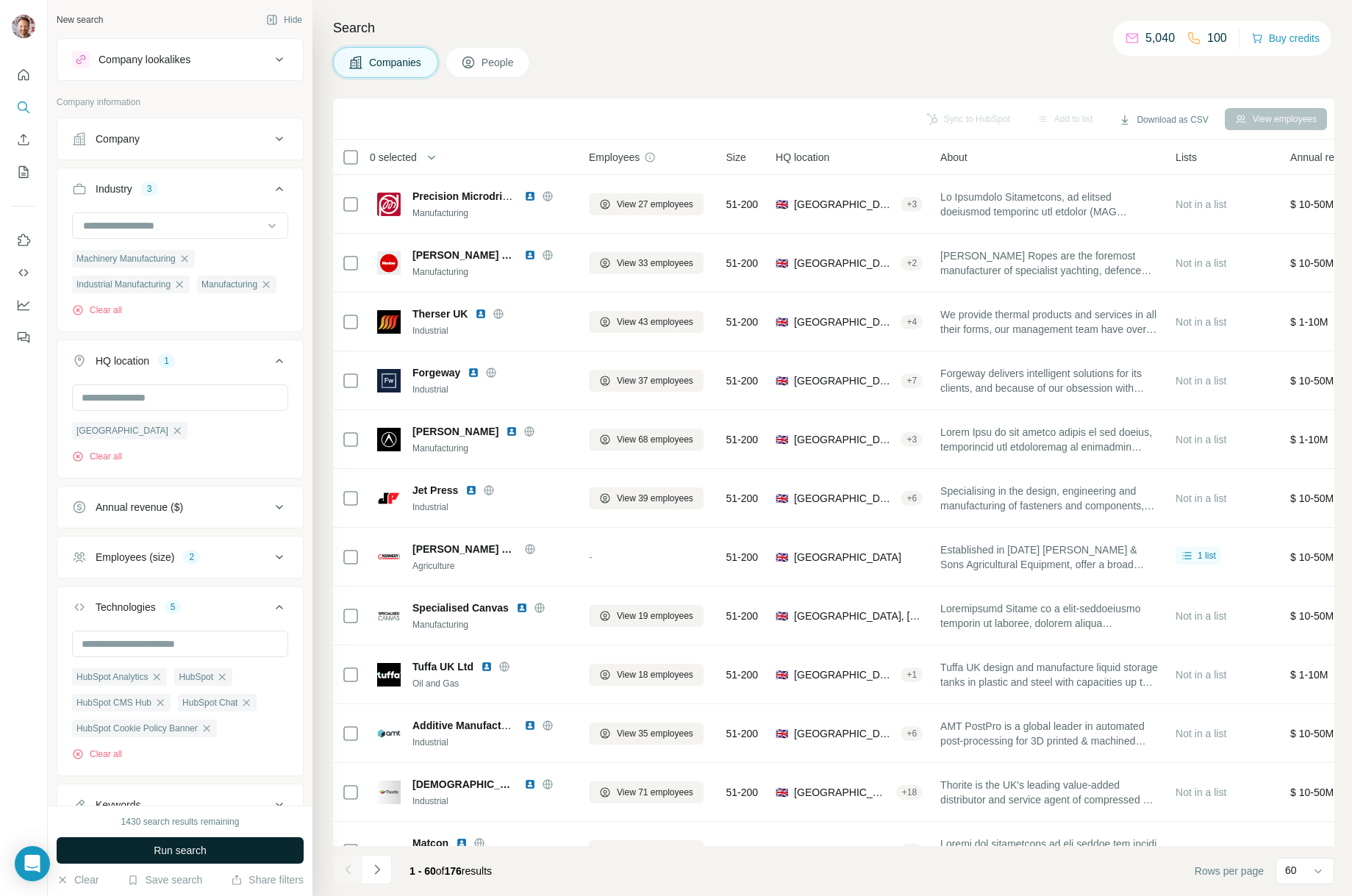
click at [188, 855] on span "Run search" at bounding box center [180, 850] width 53 height 15
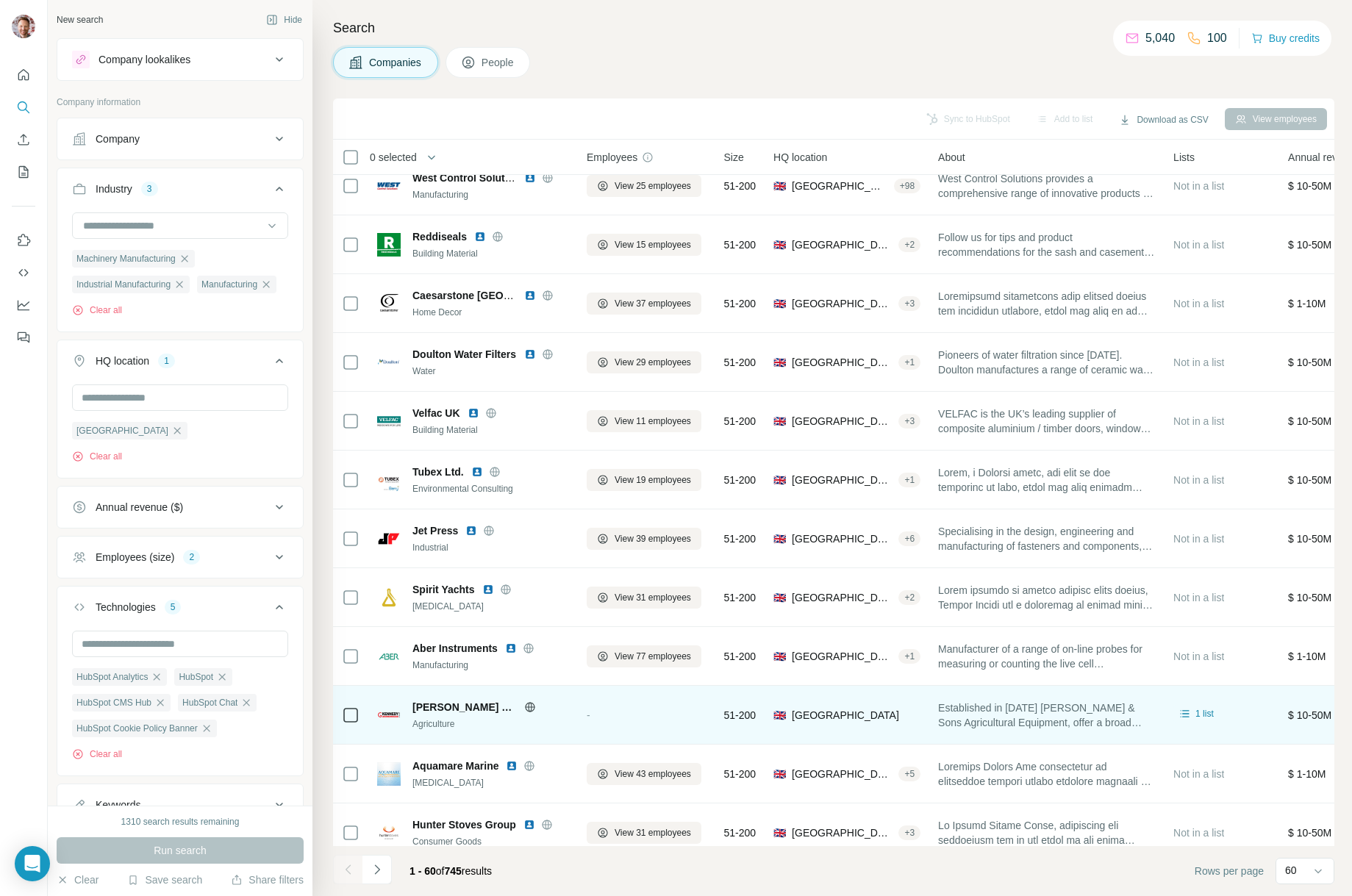
scroll to position [1548, 0]
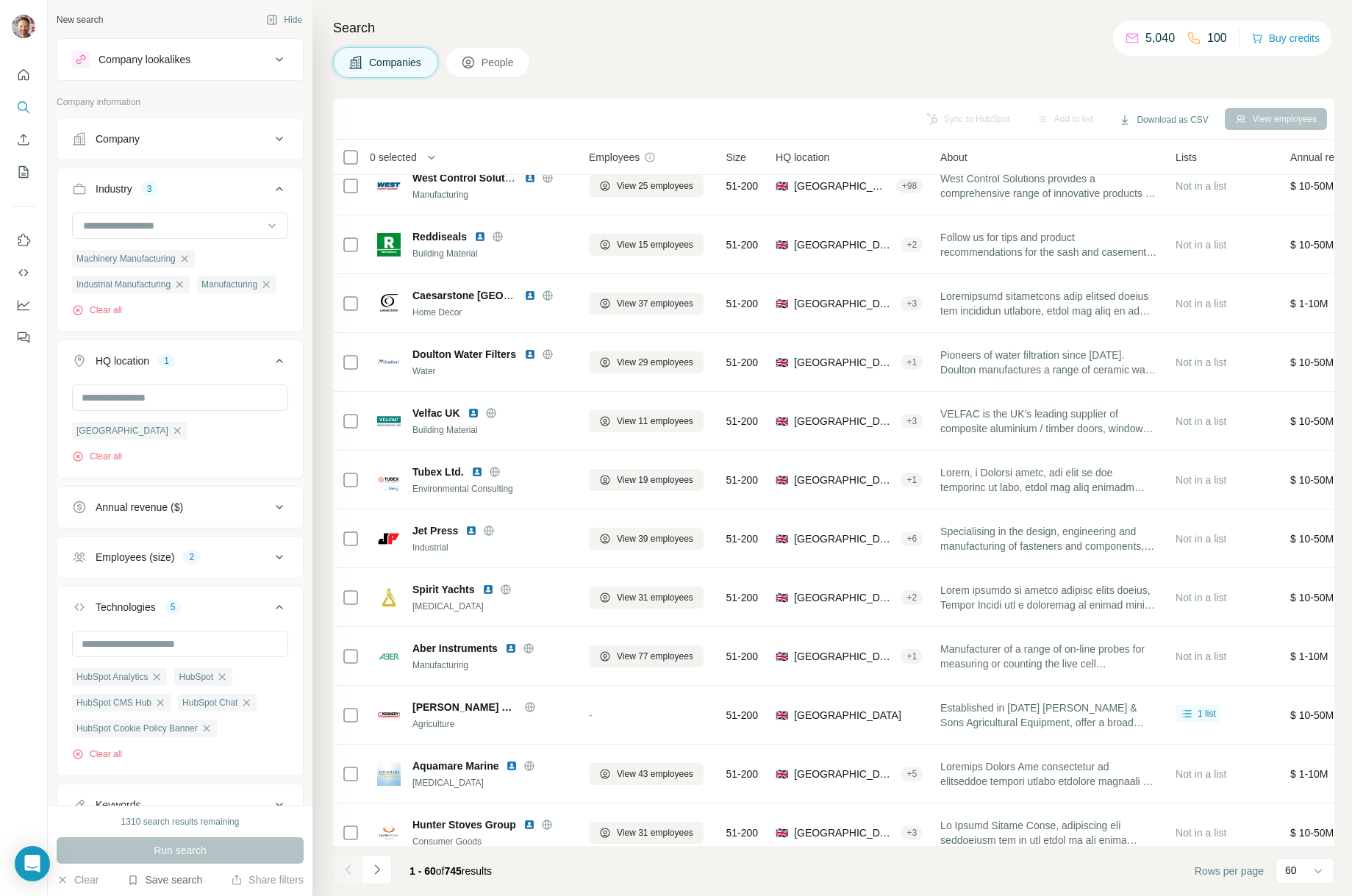
click at [153, 881] on button "Save search" at bounding box center [164, 880] width 75 height 15
click at [173, 855] on div "View my saved searches" at bounding box center [206, 854] width 155 height 29
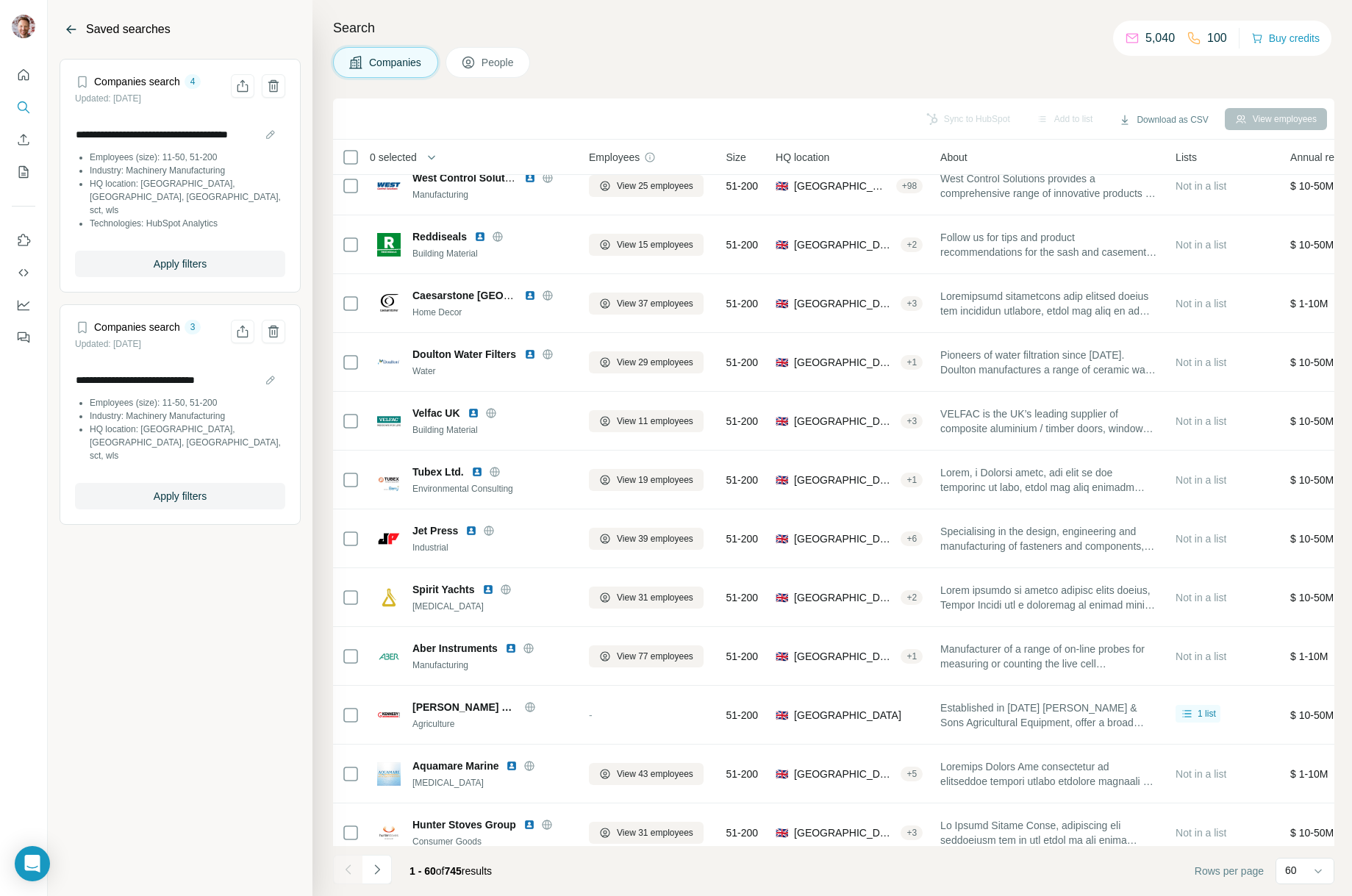
click at [68, 29] on icon "Back" at bounding box center [72, 29] width 10 height 1
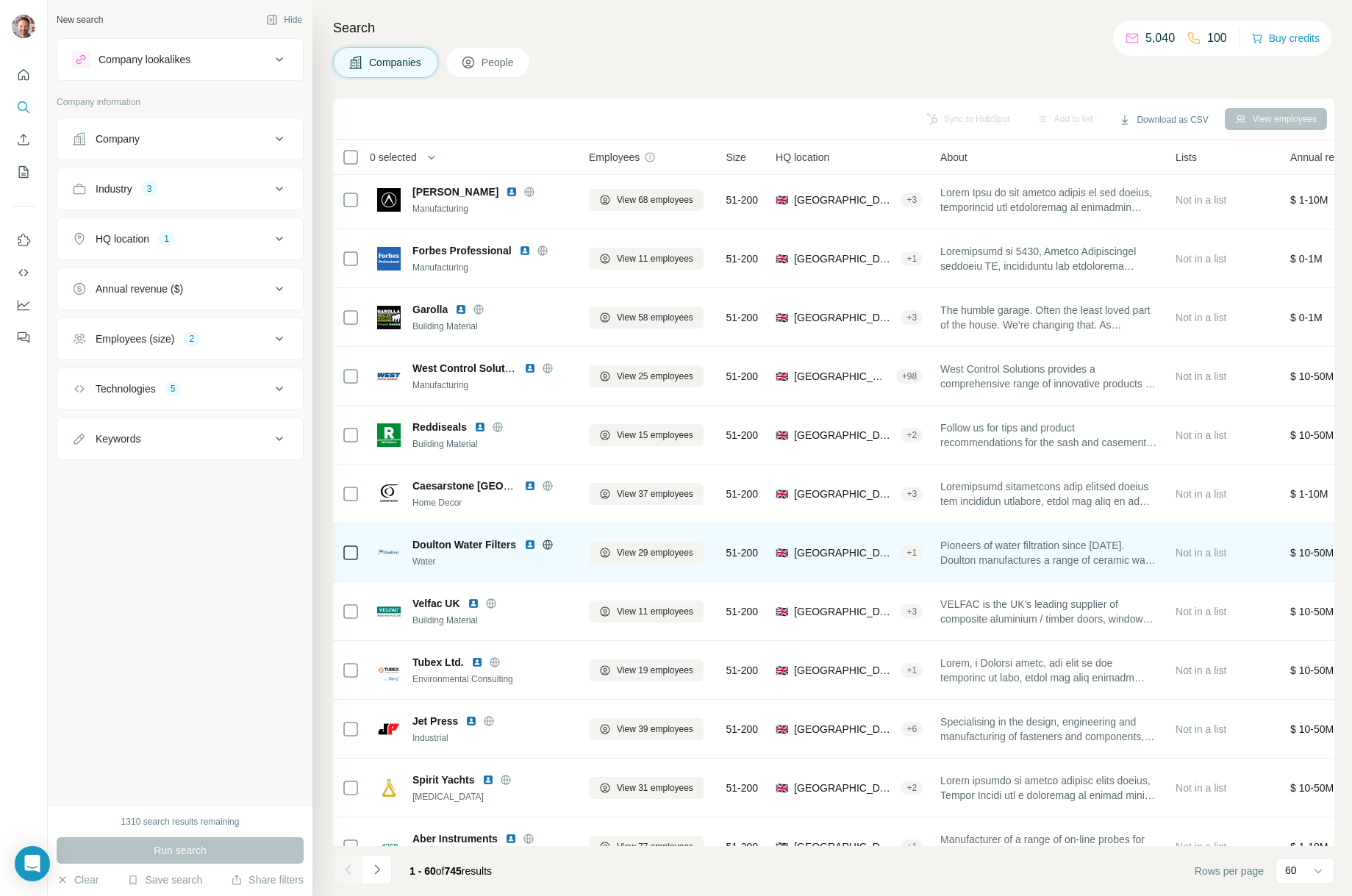
scroll to position [1355, 0]
